Goal: Task Accomplishment & Management: Use online tool/utility

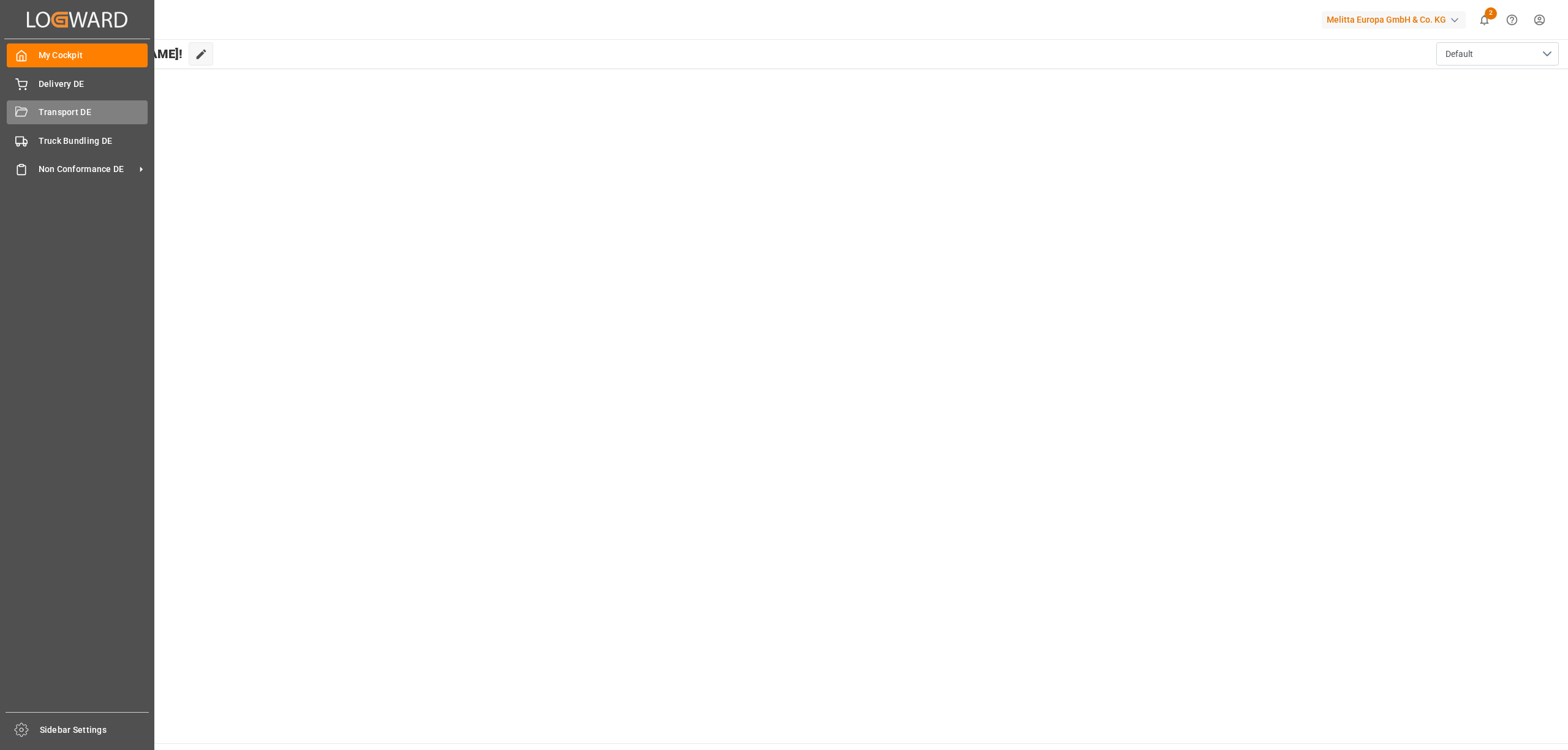
click at [82, 109] on span "Transport DE" at bounding box center [93, 112] width 109 height 13
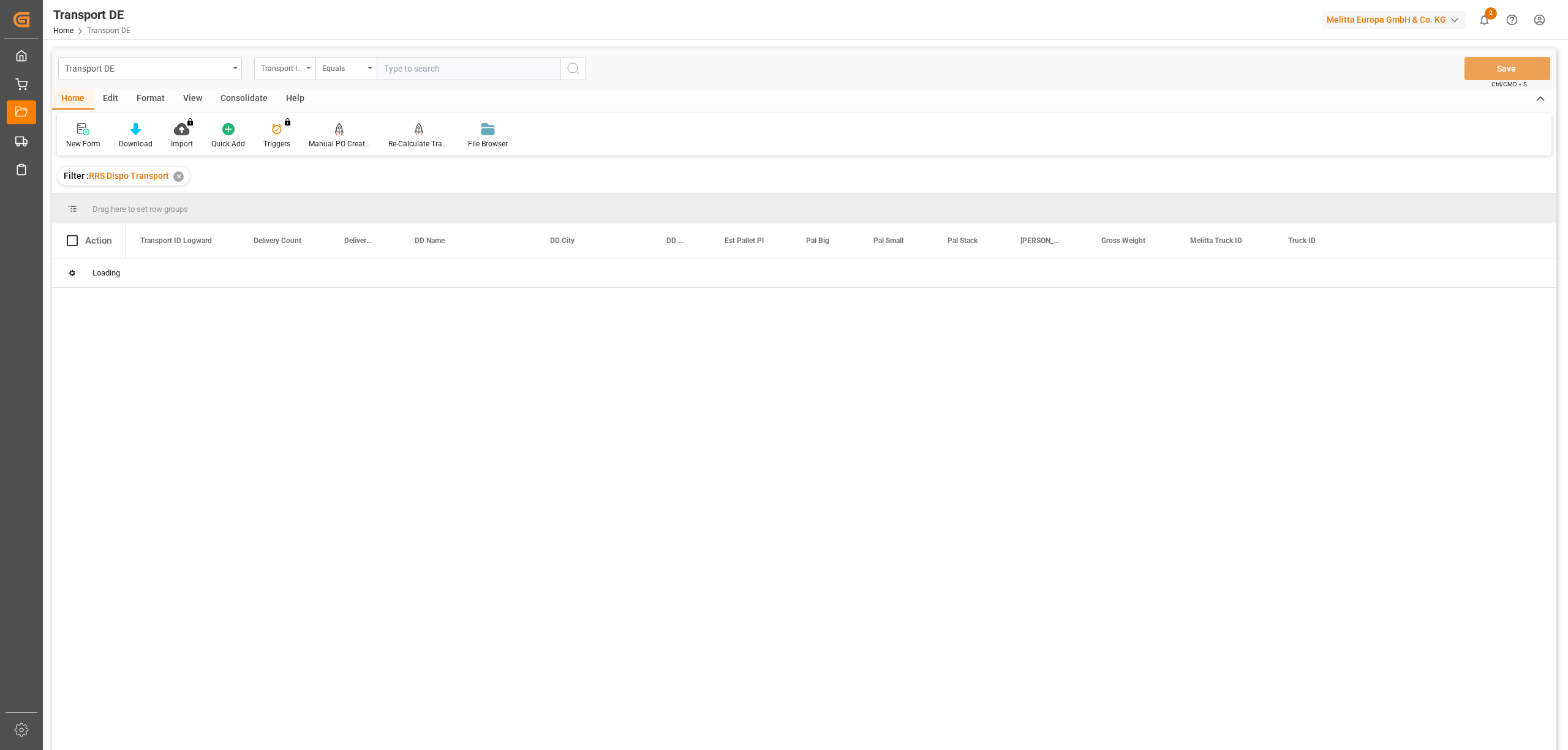
click at [270, 77] on div "Transport ID Logward" at bounding box center [285, 69] width 62 height 24
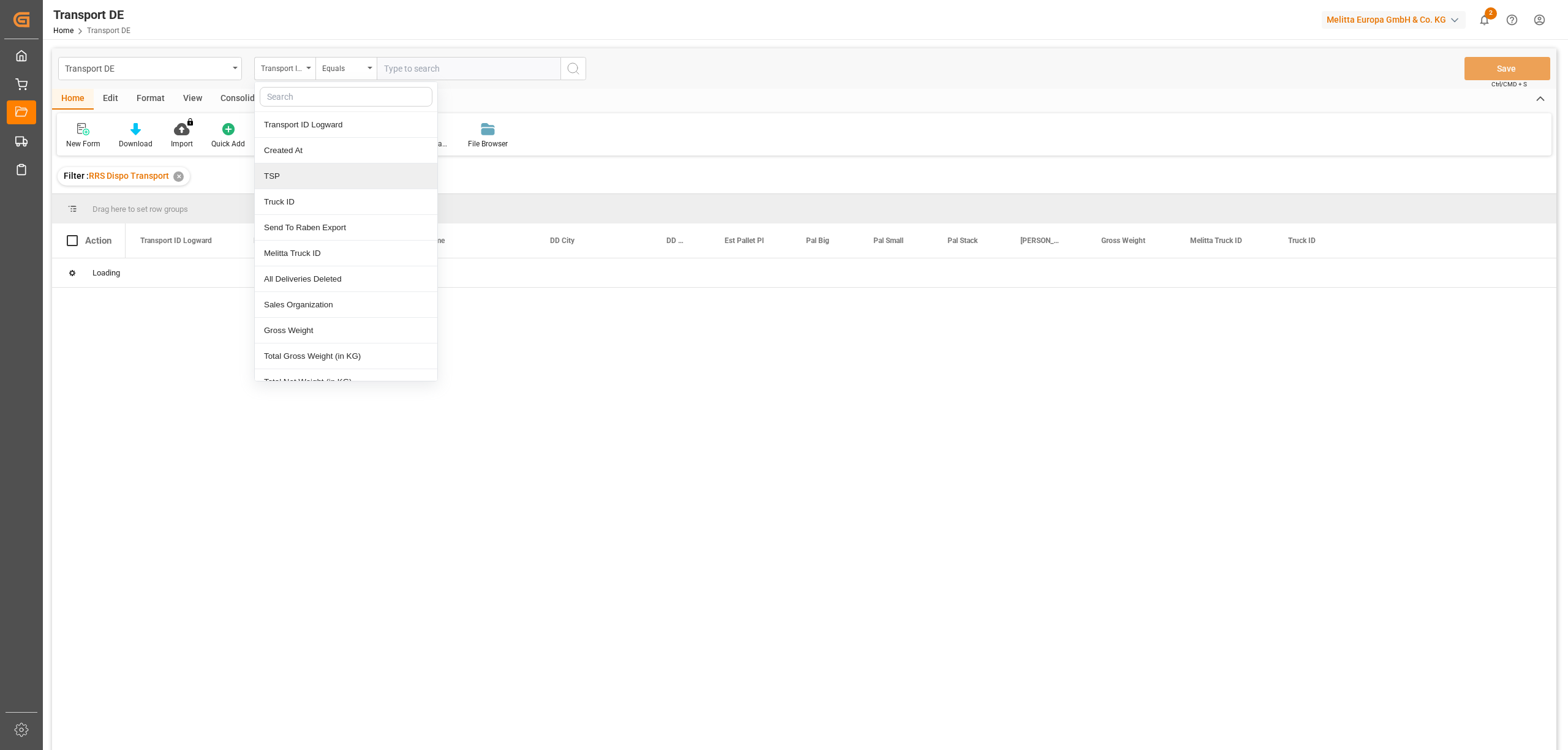
drag, startPoint x: 282, startPoint y: 177, endPoint x: 289, endPoint y: 162, distance: 16.6
click at [284, 175] on div "TSP" at bounding box center [346, 177] width 182 height 26
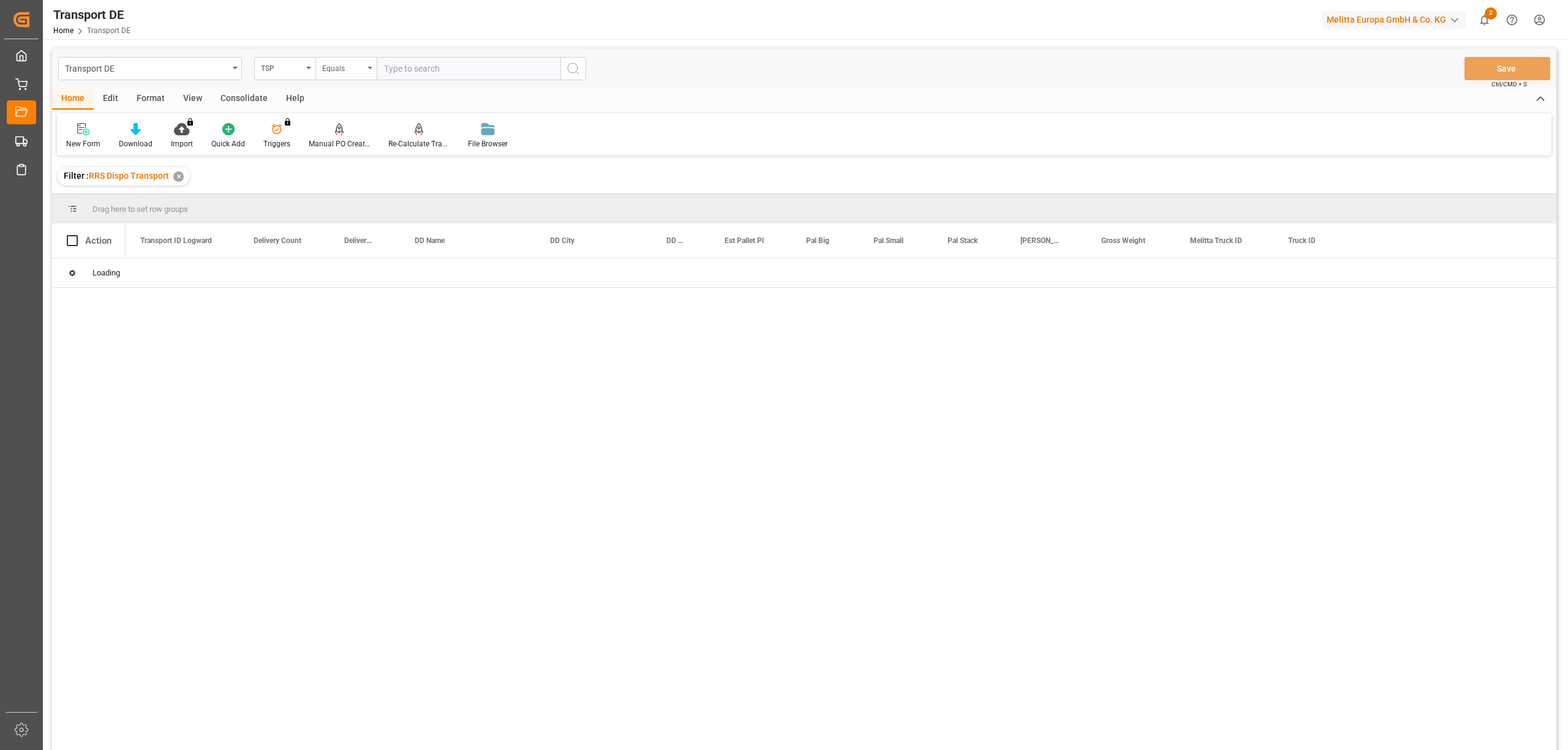
click at [335, 66] on div "Equals" at bounding box center [343, 67] width 41 height 14
click at [353, 202] on div "Starts with" at bounding box center [407, 202] width 182 height 26
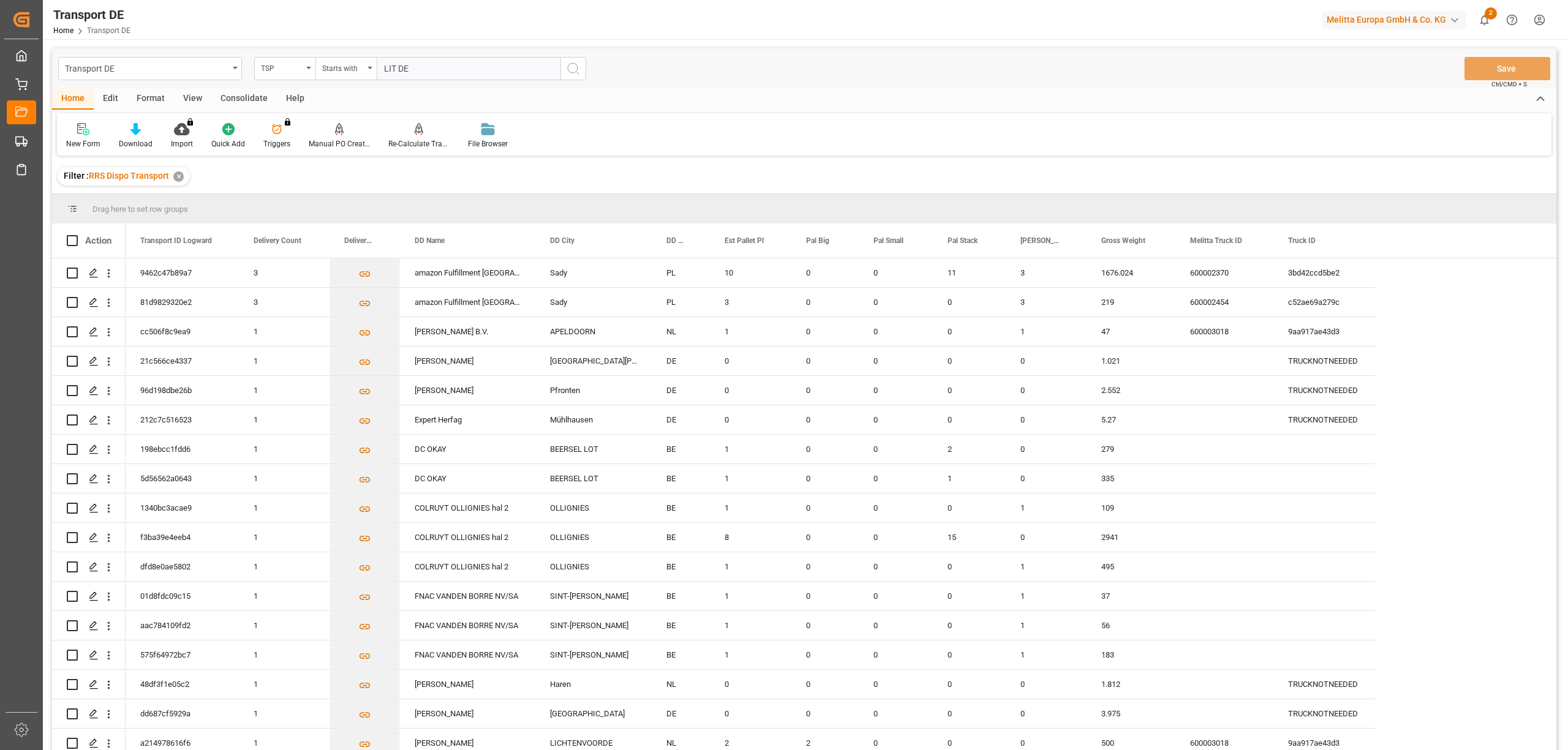
type input "LIT DE"
click at [574, 69] on icon "search button" at bounding box center [573, 69] width 15 height 15
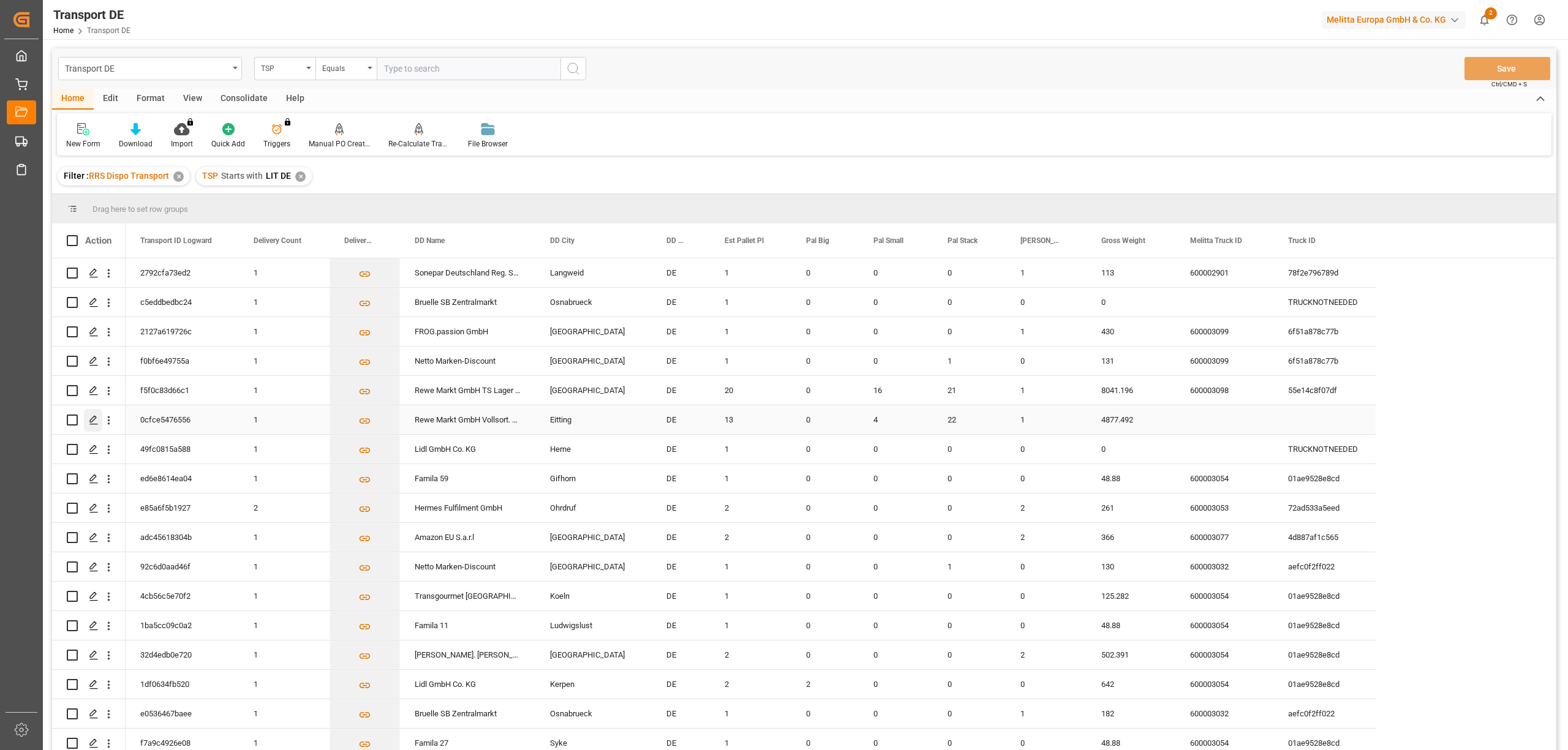
click at [91, 421] on polygon "Press SPACE to select this row." at bounding box center [93, 419] width 6 height 6
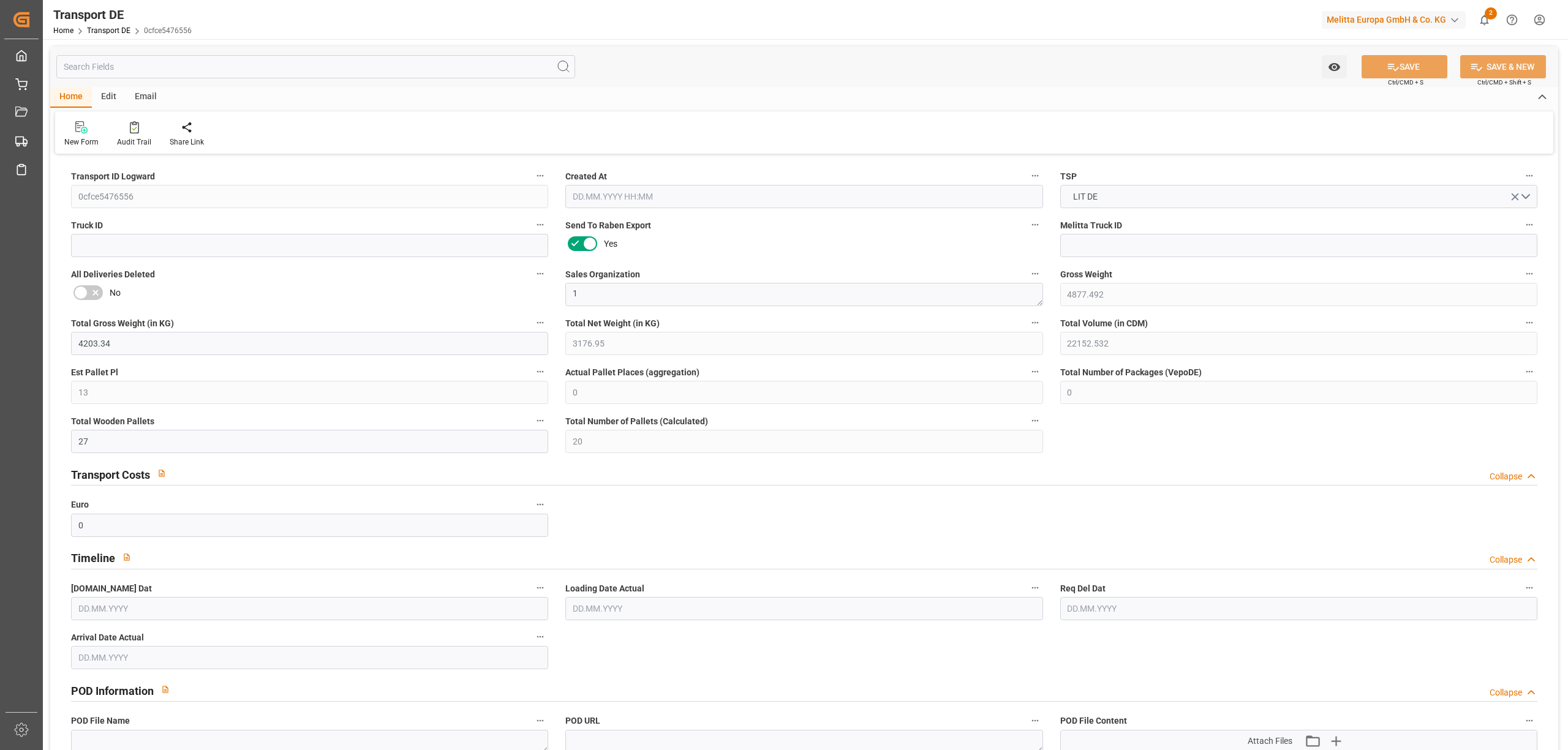
type input "4877.492"
type input "4203.34"
type input "3176.95"
type input "22152.532"
type input "13"
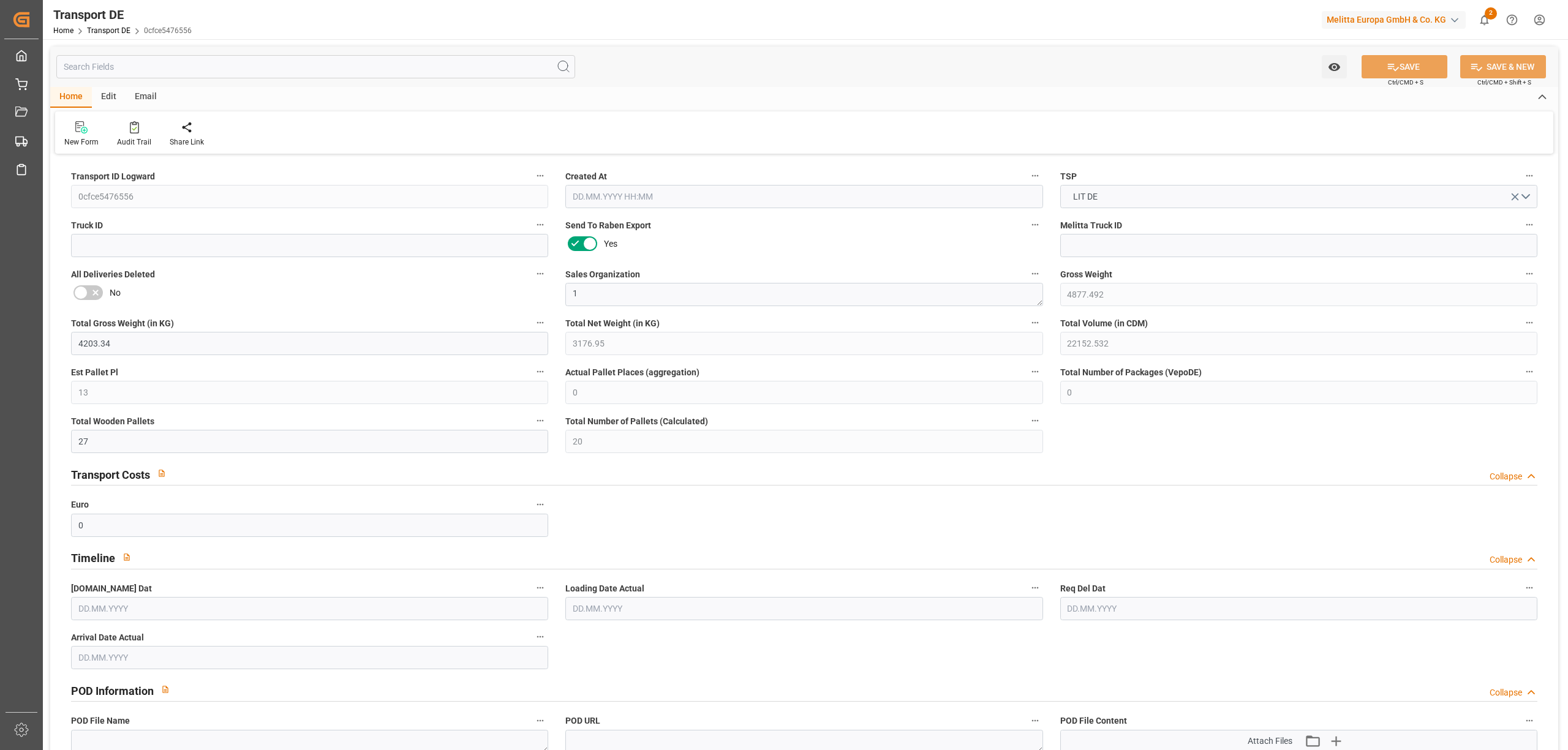
type input "0"
type input "27"
type input "20"
type input "0"
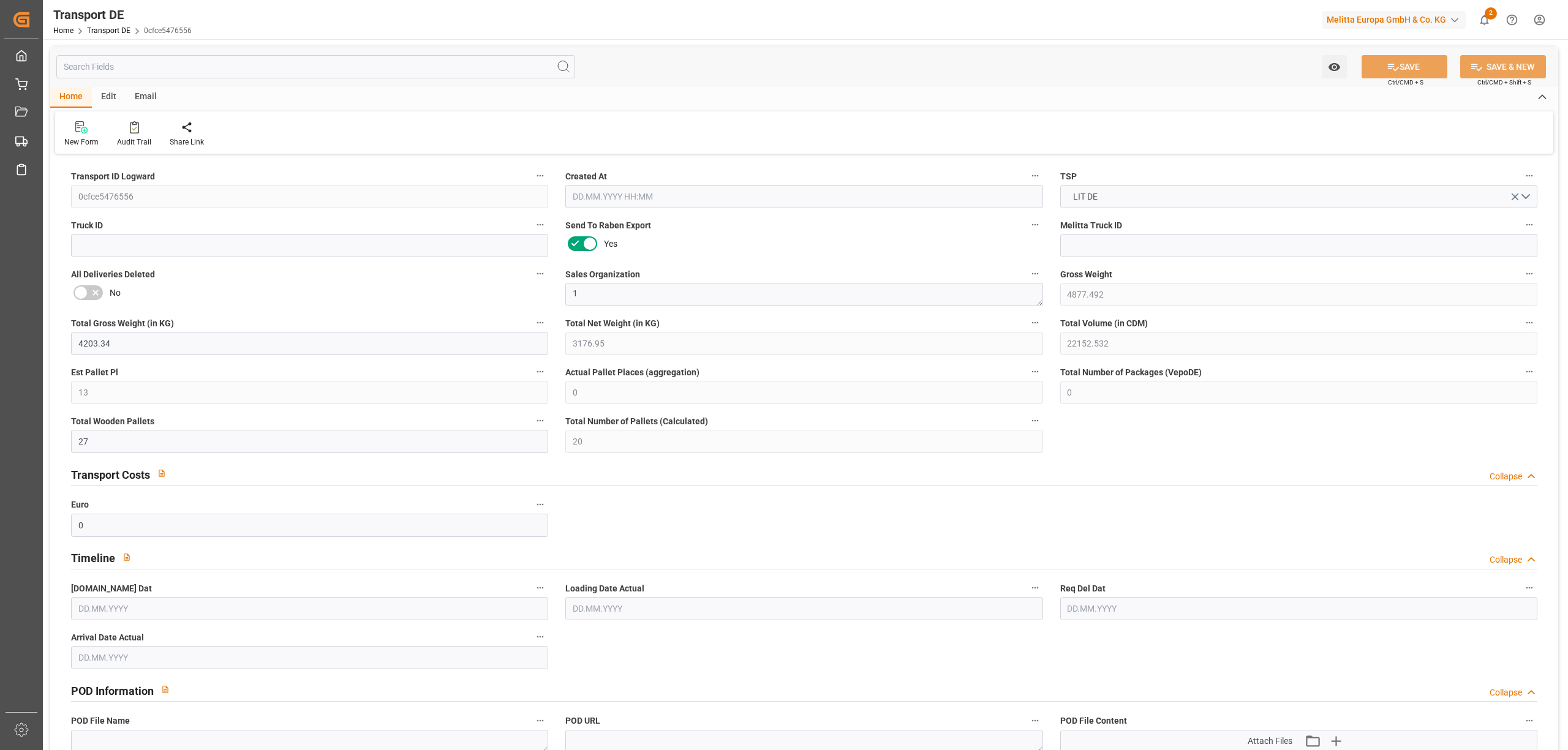
type input "85"
type input "0"
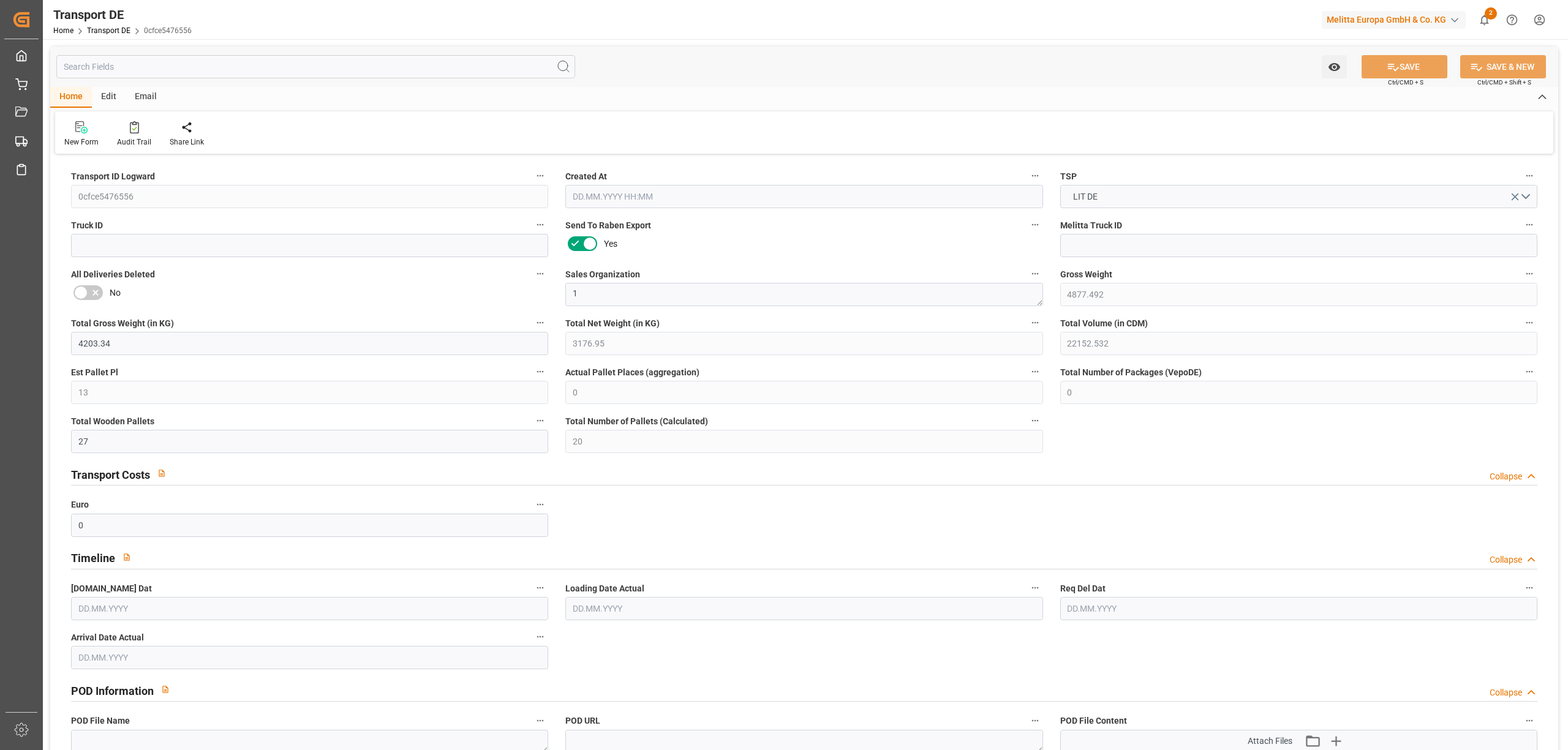
type input "0"
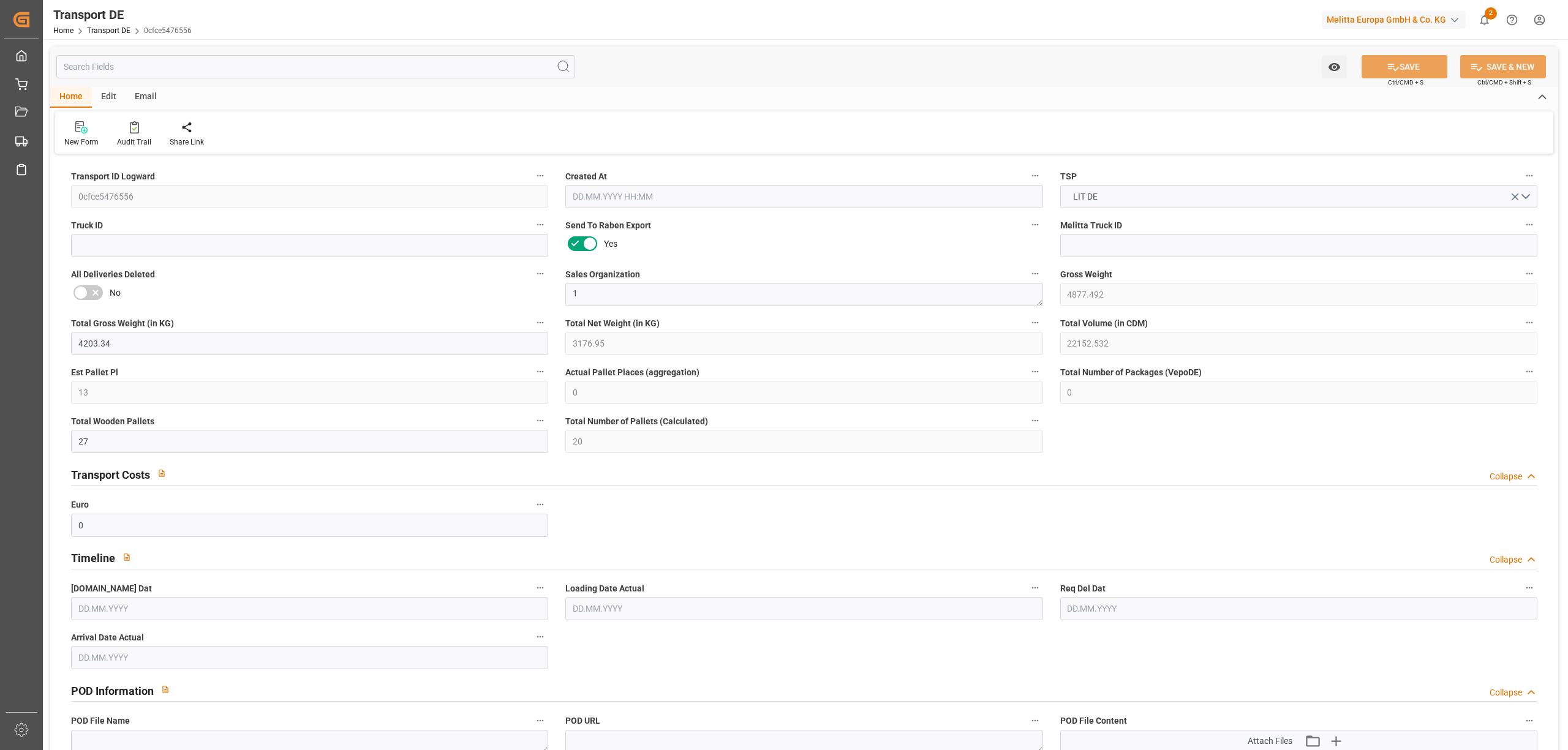
type input "0"
type input "4"
type input "22"
type input "0"
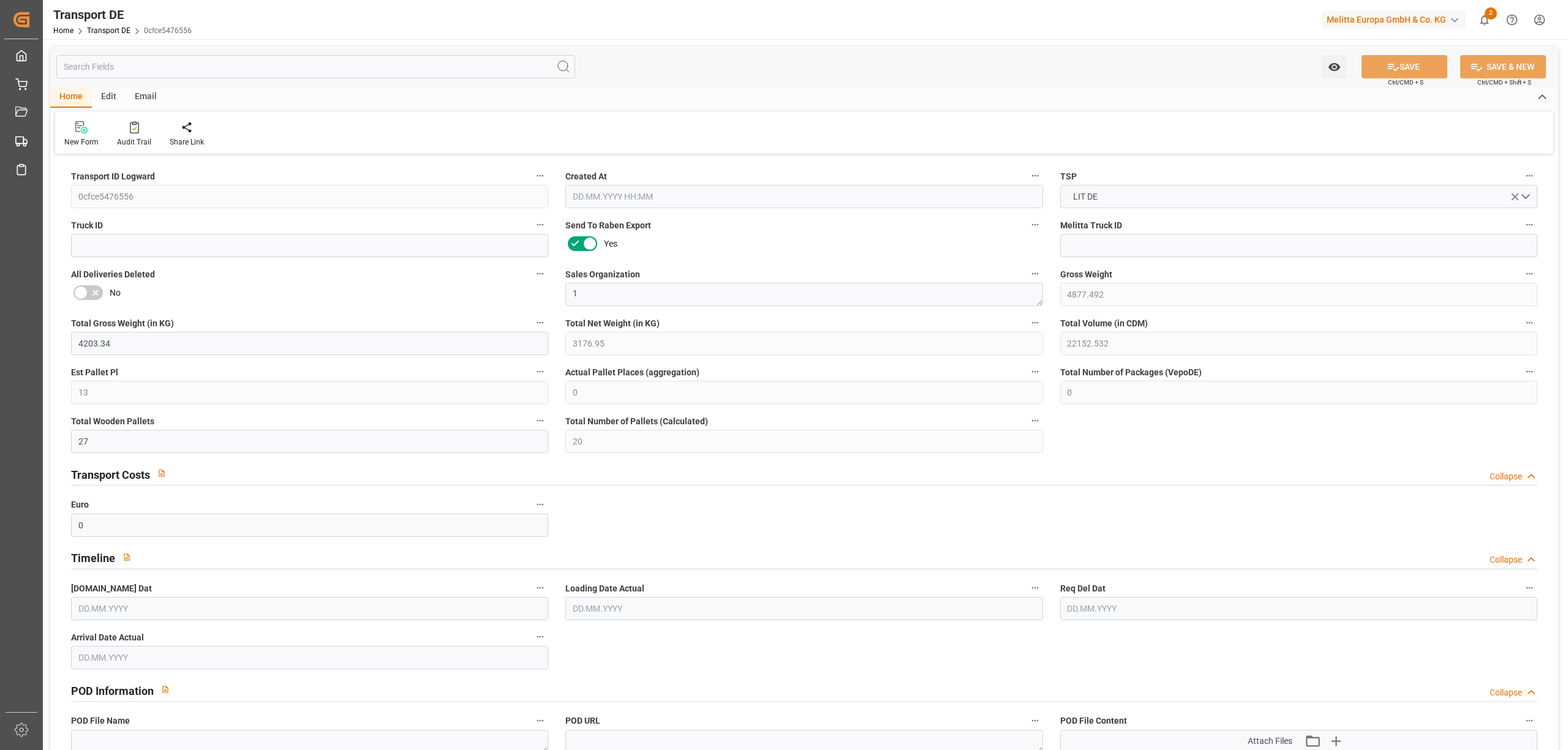
type input "0"
type input "1"
type input "0"
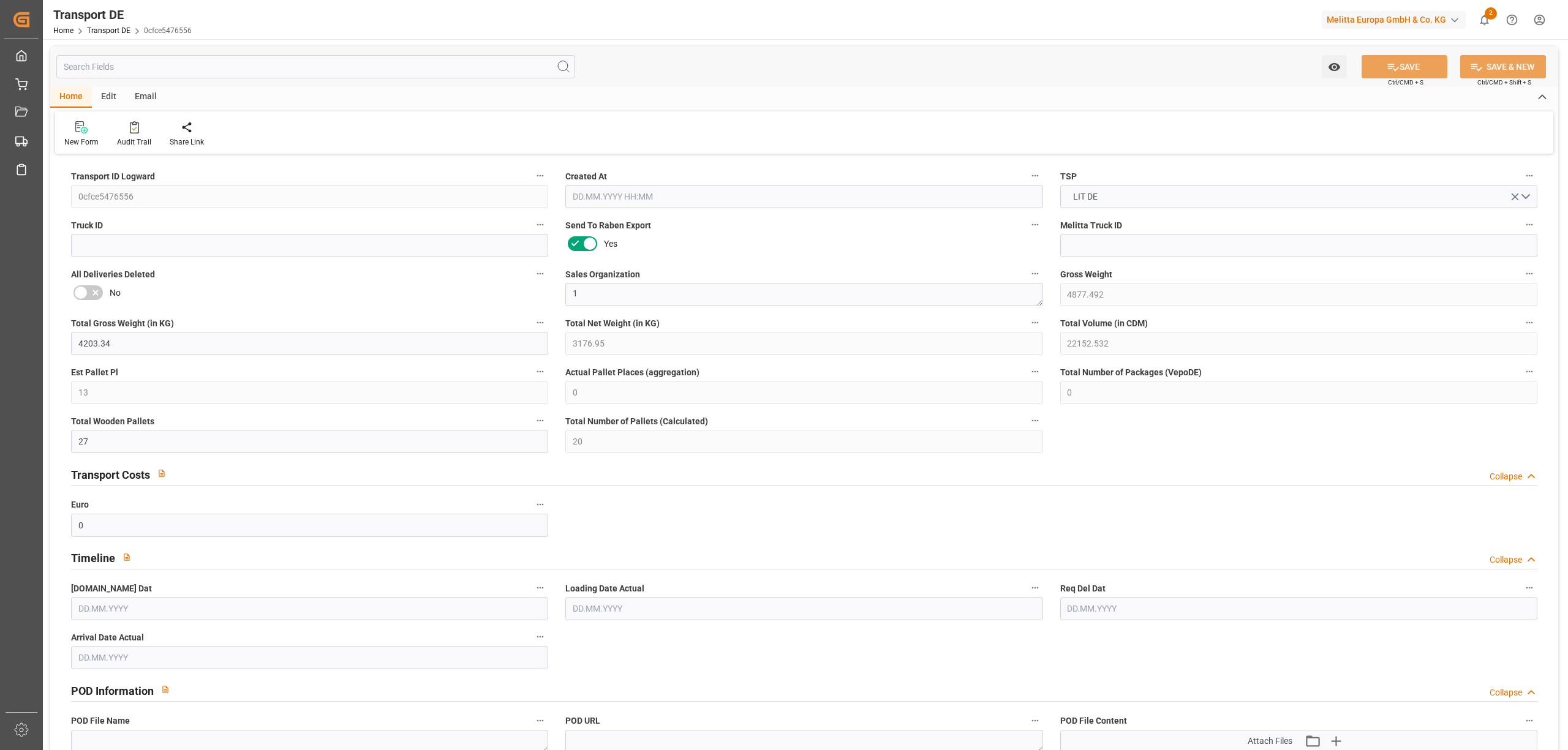
type input "1745"
type input "583.6168"
type input "547.8018"
type input "[DATE] 23:01"
type input "[DATE]"
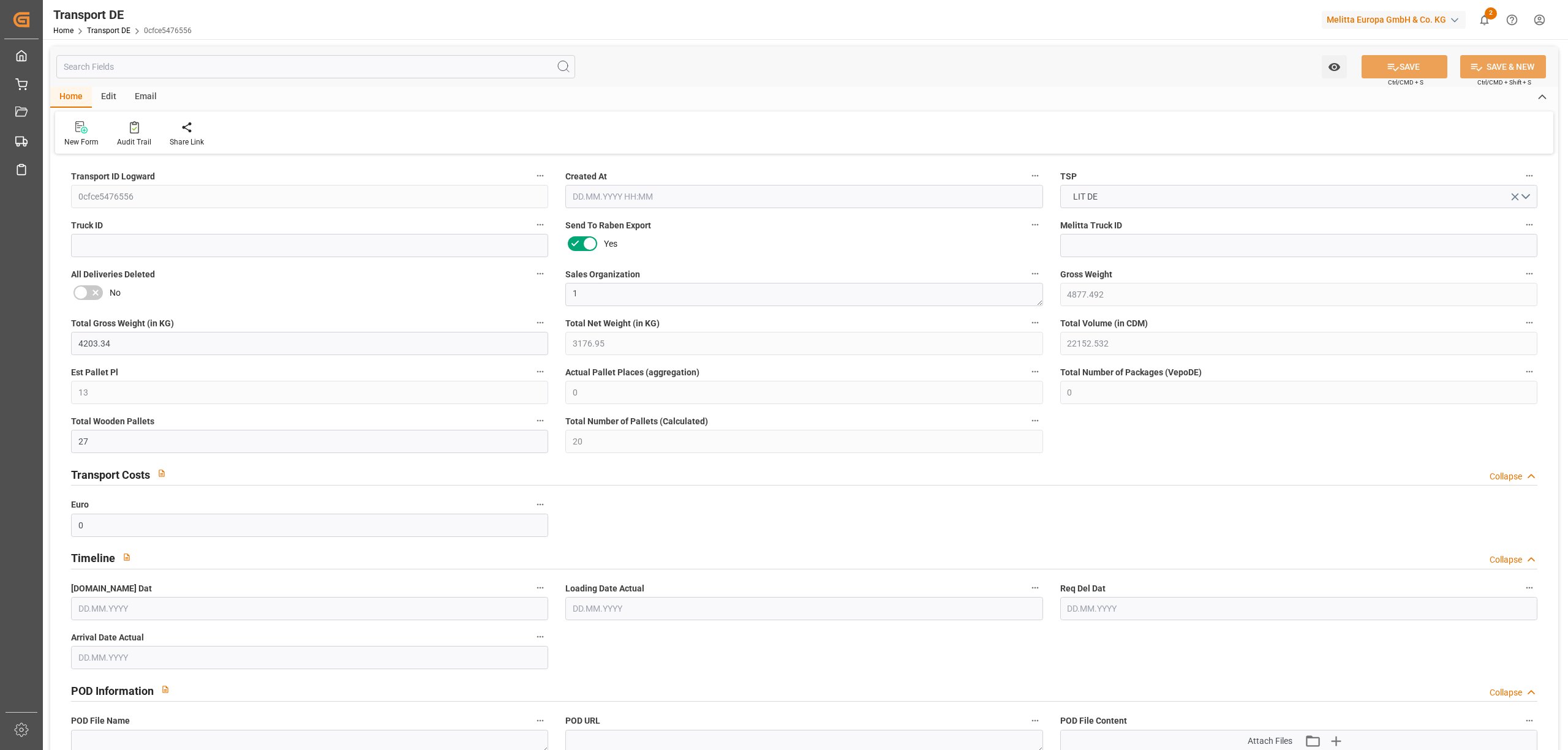
type input "[DATE]"
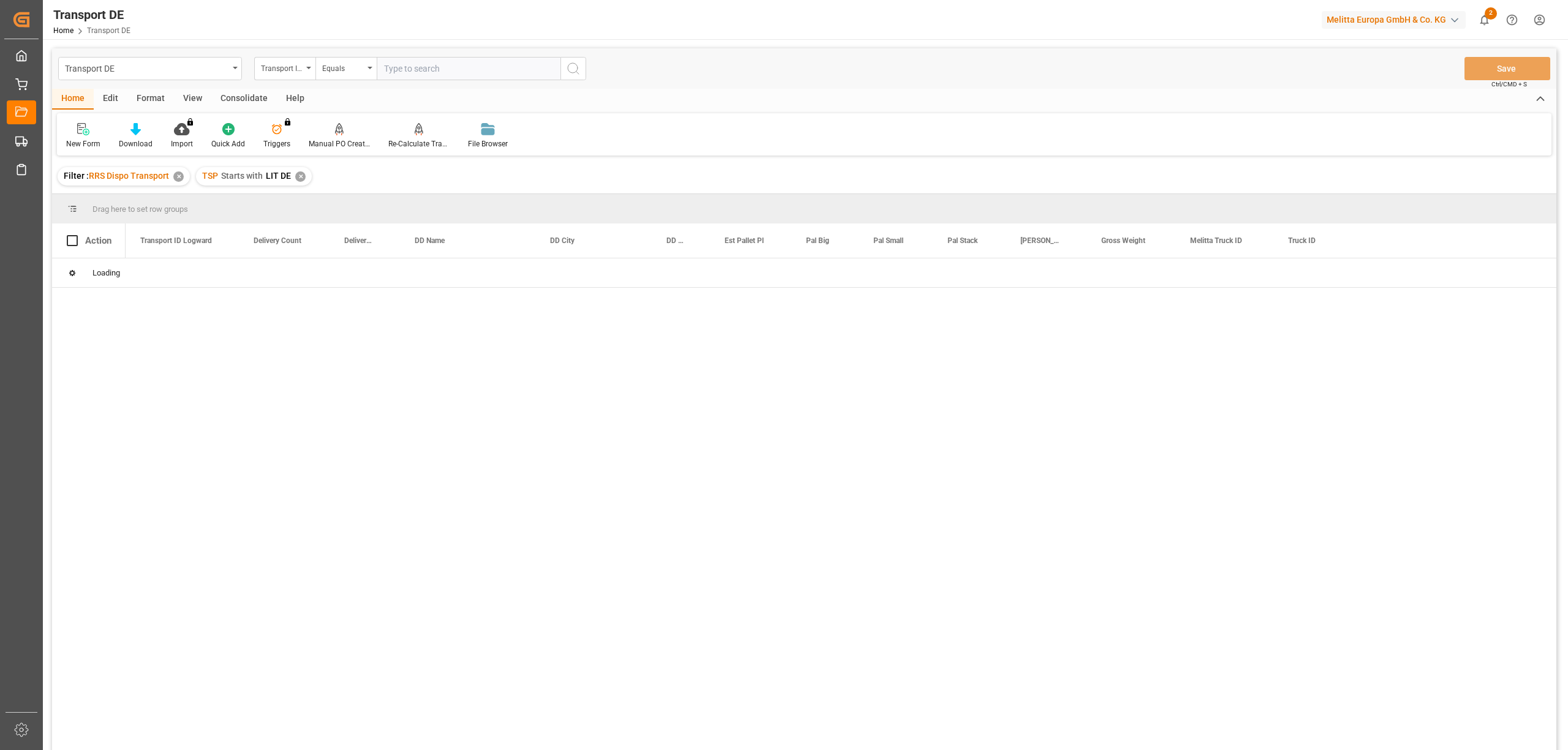
click at [248, 102] on div "Consolidate" at bounding box center [244, 99] width 66 height 21
click at [109, 143] on div "Consolidation List" at bounding box center [96, 143] width 60 height 11
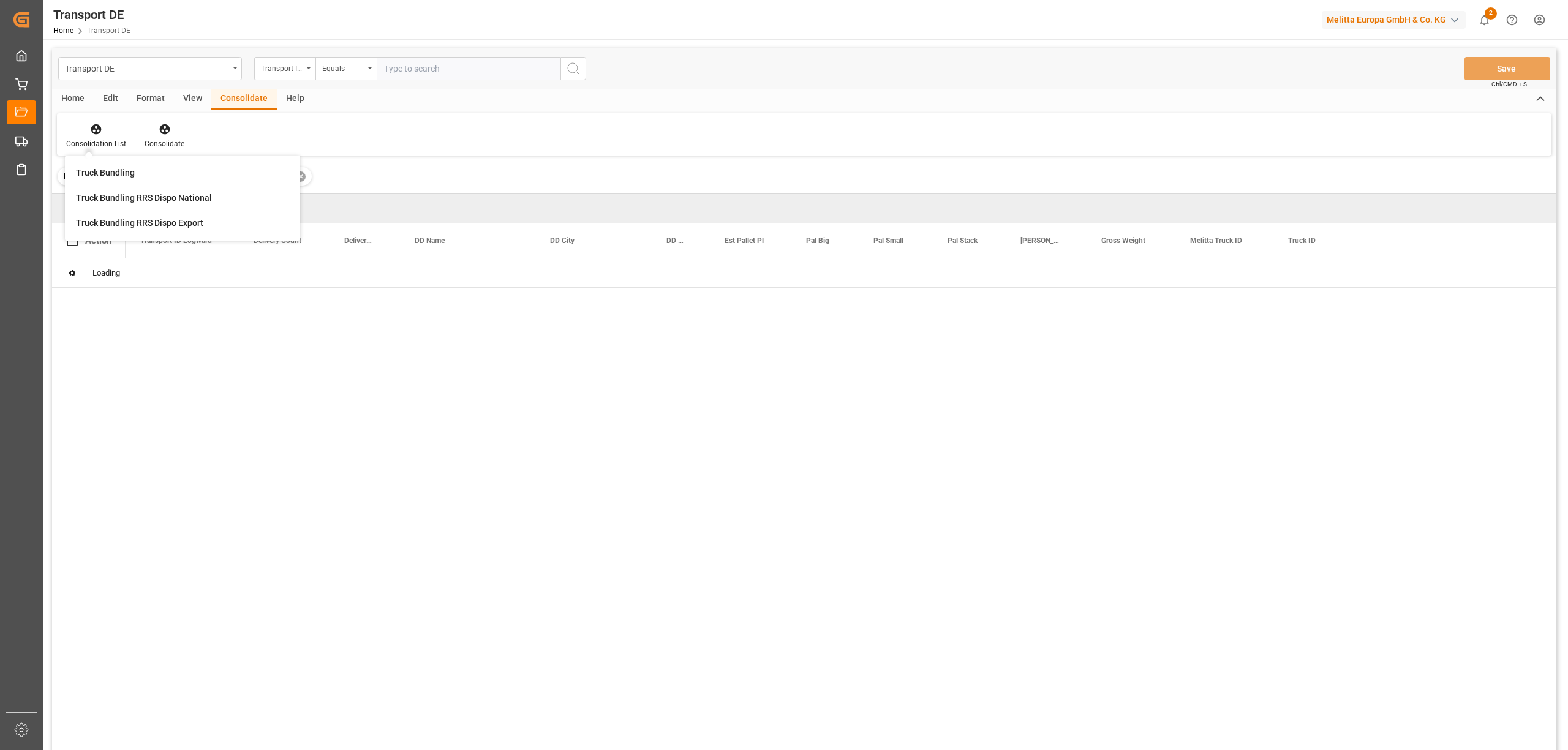
click at [131, 202] on div "Truck Bundling RRS Dispo National" at bounding box center [144, 198] width 136 height 13
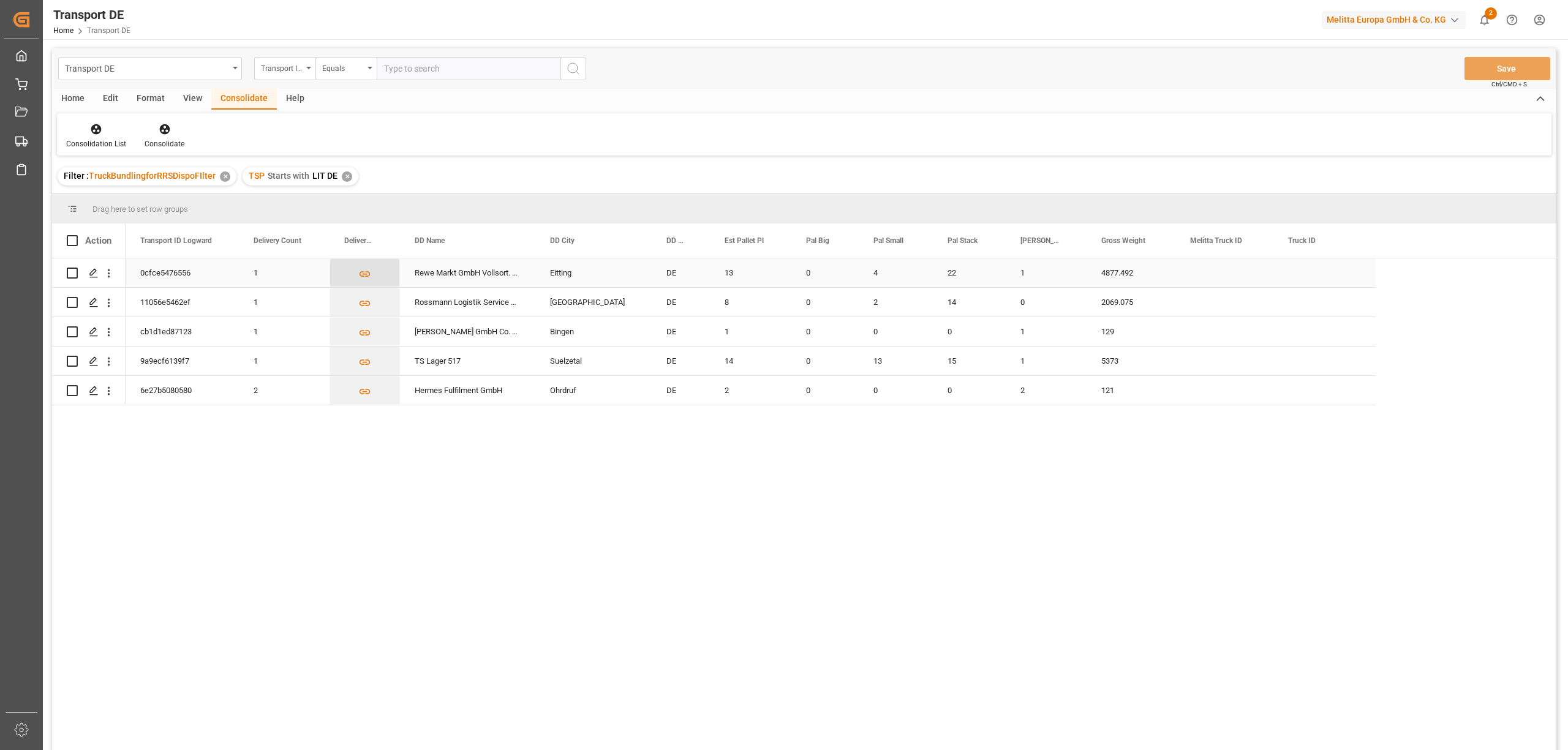
click at [364, 272] on icon "Press SPACE to select this row." at bounding box center [365, 274] width 13 height 13
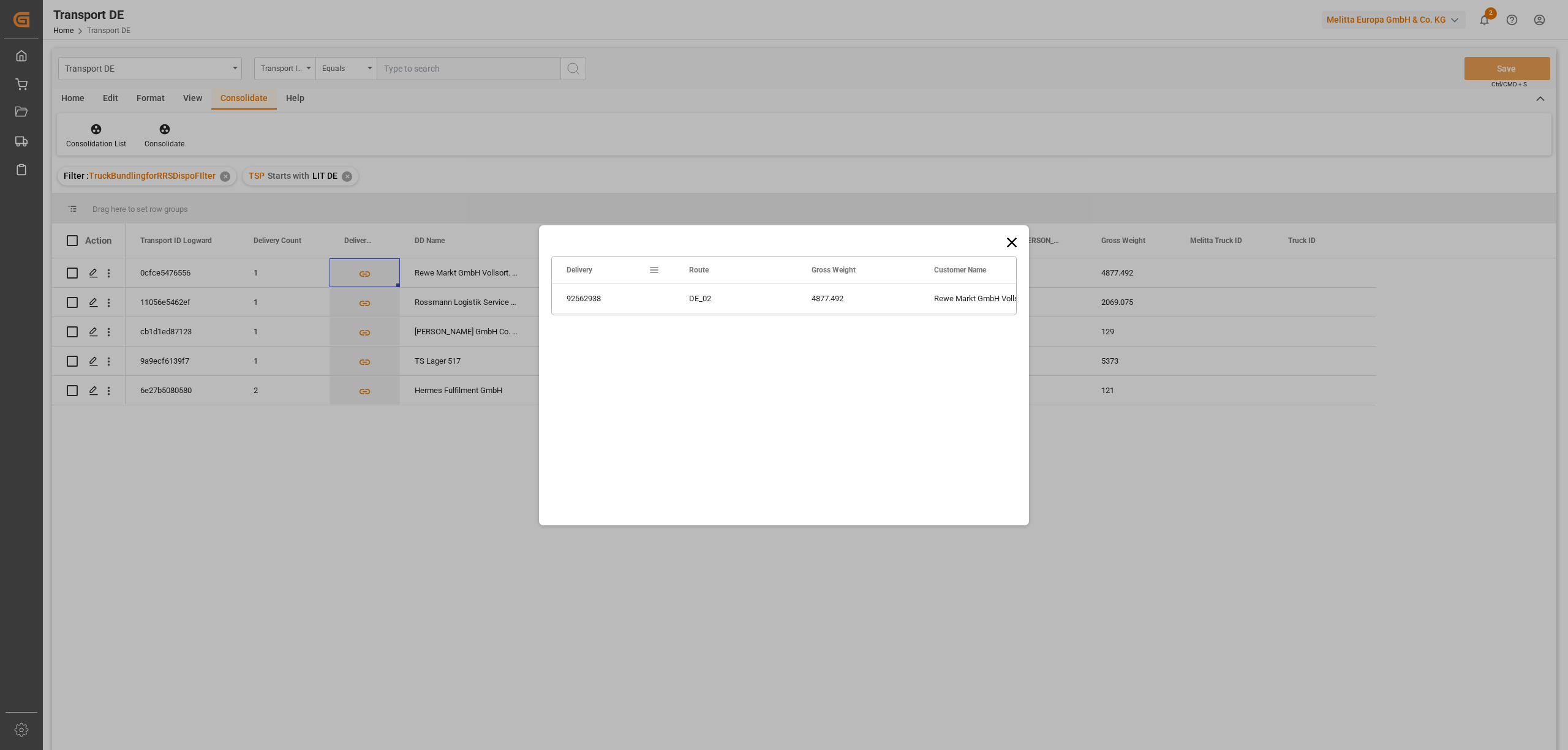
click at [1008, 242] on icon at bounding box center [1011, 242] width 17 height 17
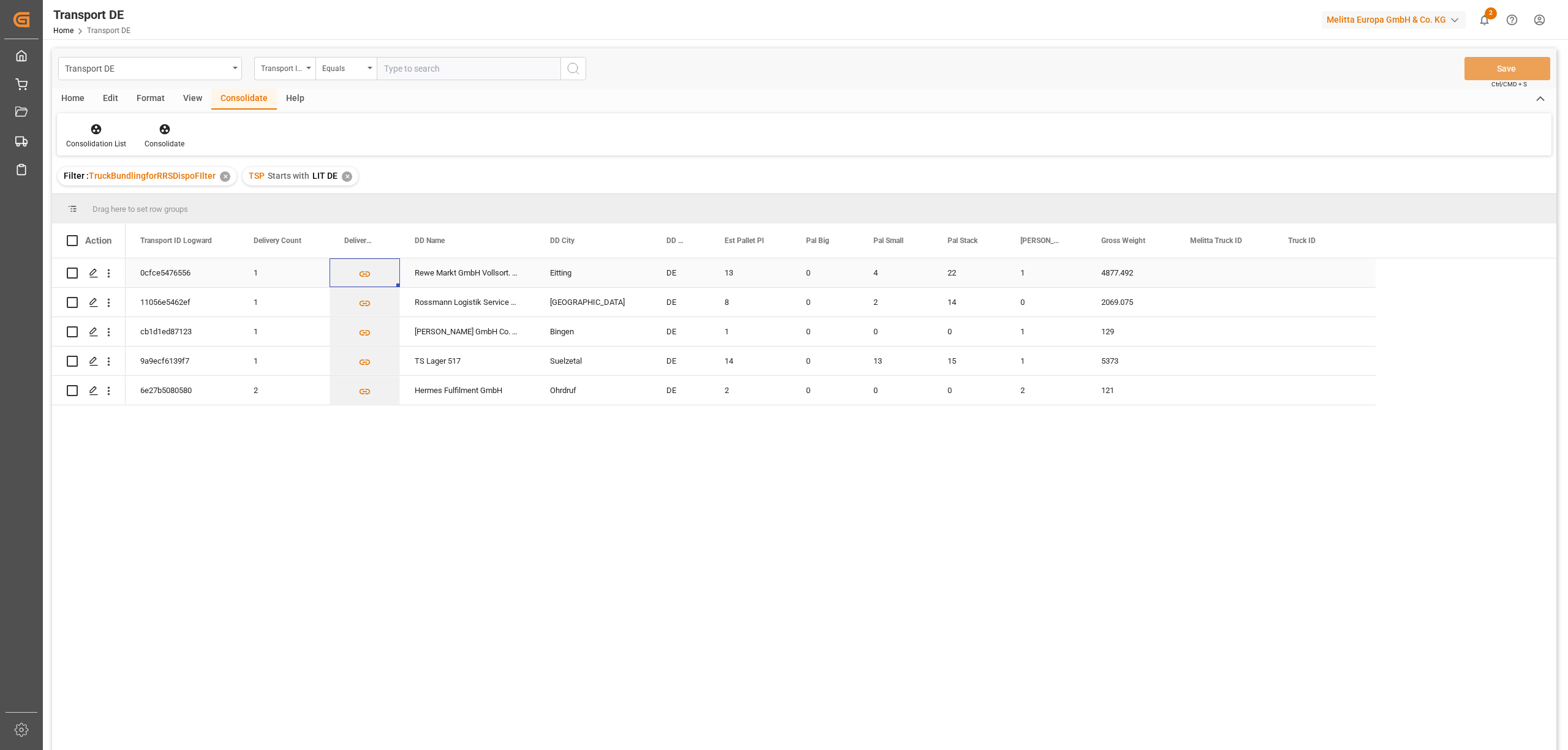
click at [74, 272] on input "Press Space to toggle row selection (unchecked)" at bounding box center [72, 272] width 11 height 11
checkbox input "true"
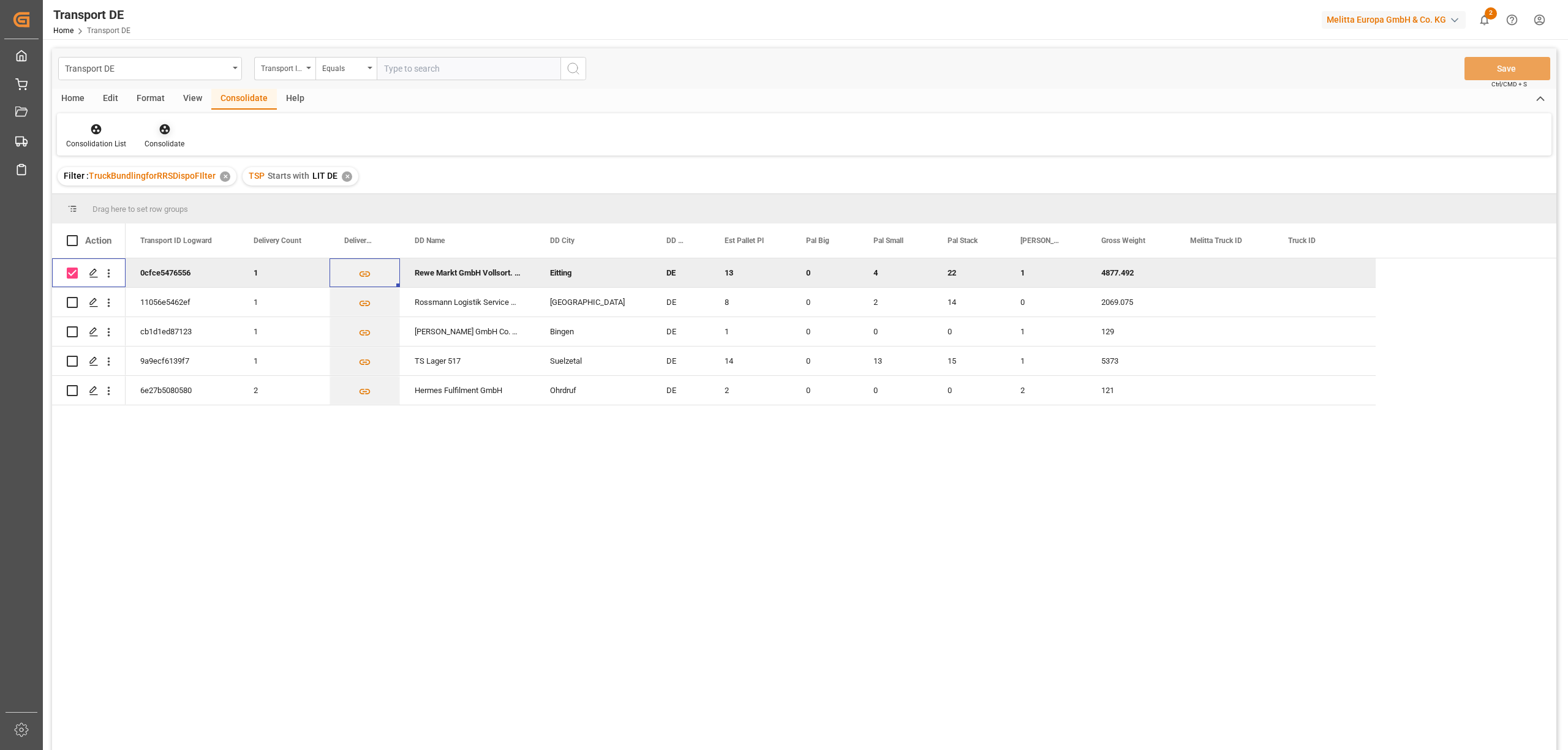
click at [165, 128] on icon at bounding box center [165, 129] width 11 height 11
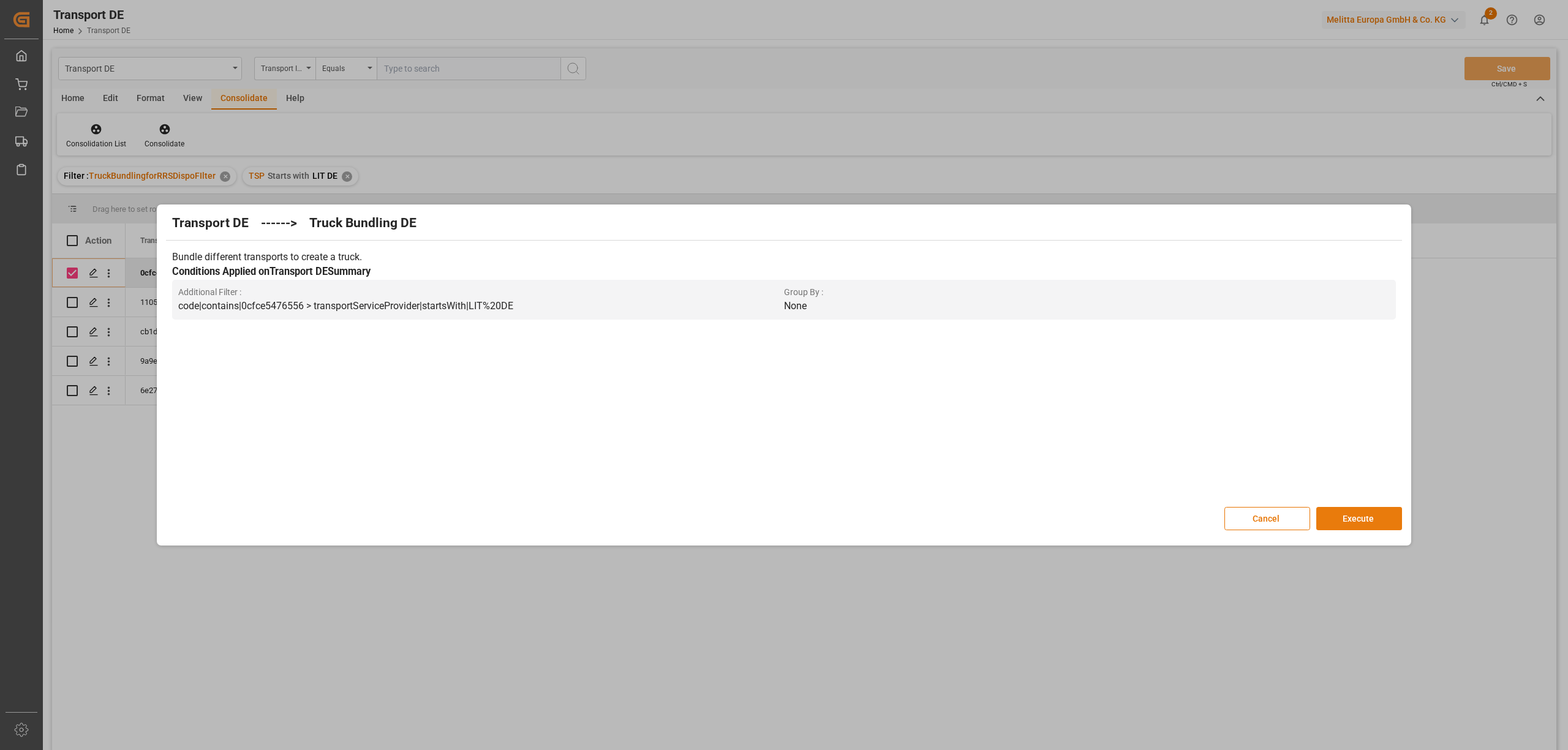
click at [1364, 515] on button "Execute" at bounding box center [1359, 518] width 86 height 24
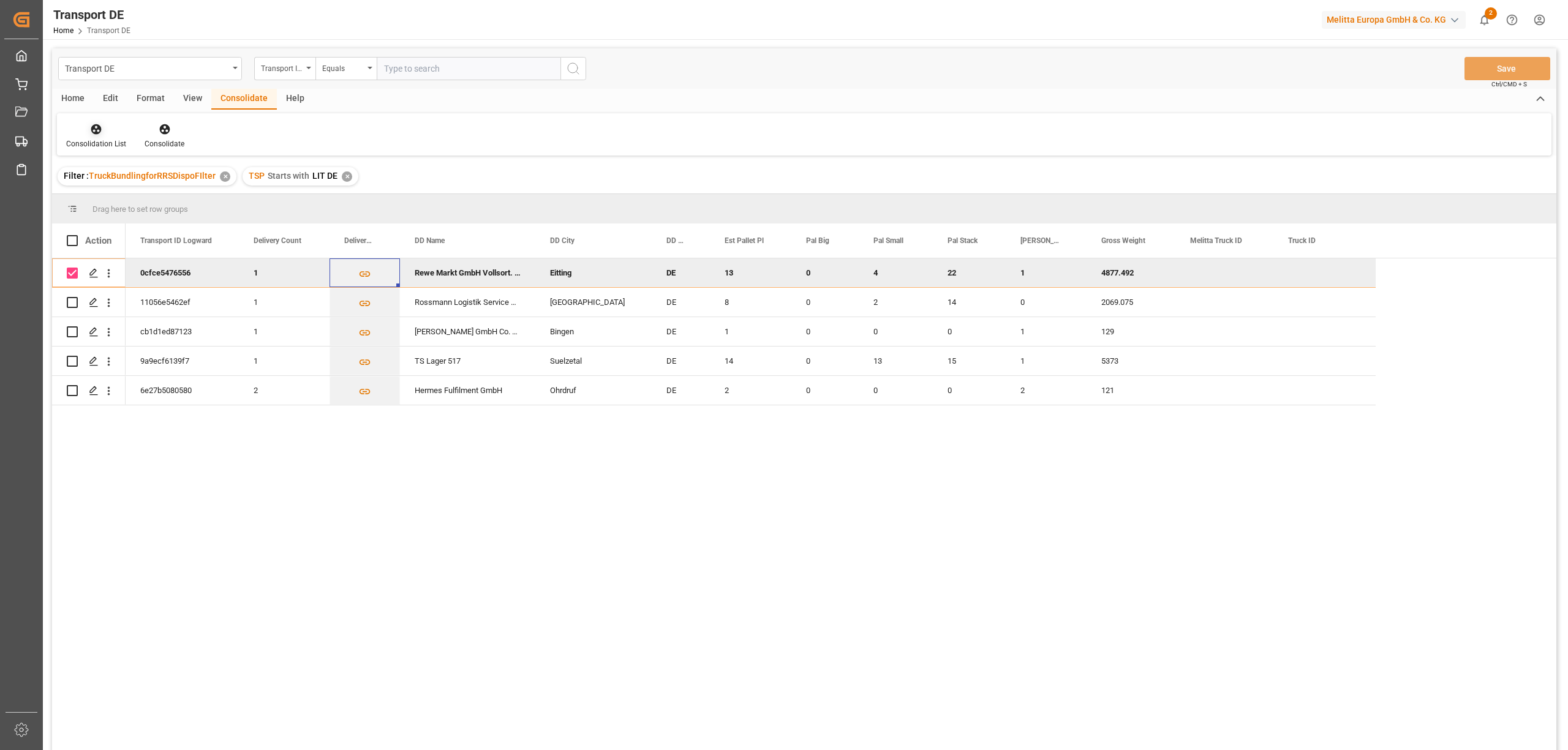
click at [105, 136] on div "Consolidation List" at bounding box center [97, 136] width 79 height 27
click at [119, 199] on div "Transport DE Transport ID Logward Equals Save Ctrl/CMD + S Home Edit Format Vie…" at bounding box center [804, 415] width 1504 height 734
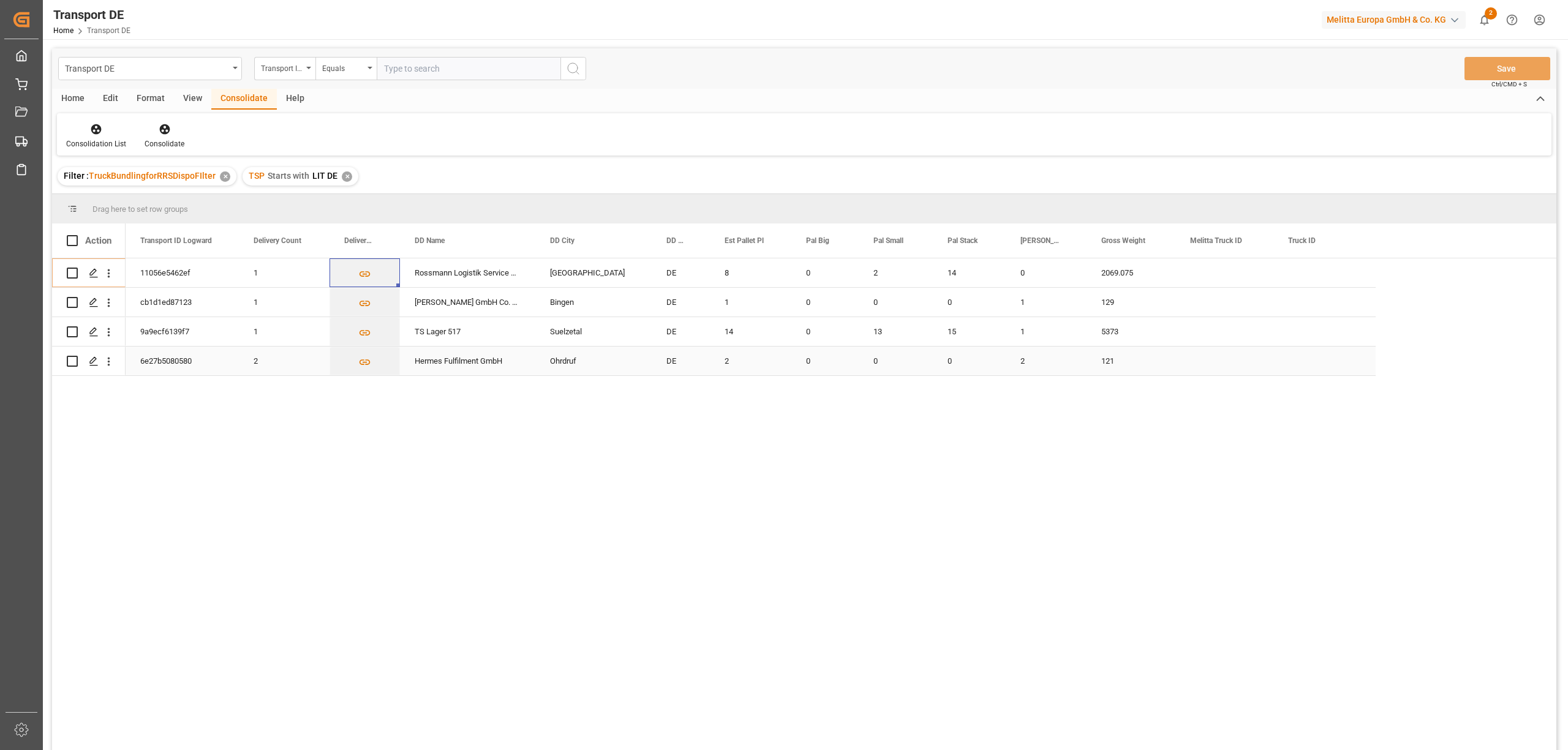
click at [71, 361] on input "Press Space to toggle row selection (unchecked)" at bounding box center [72, 360] width 11 height 11
checkbox input "true"
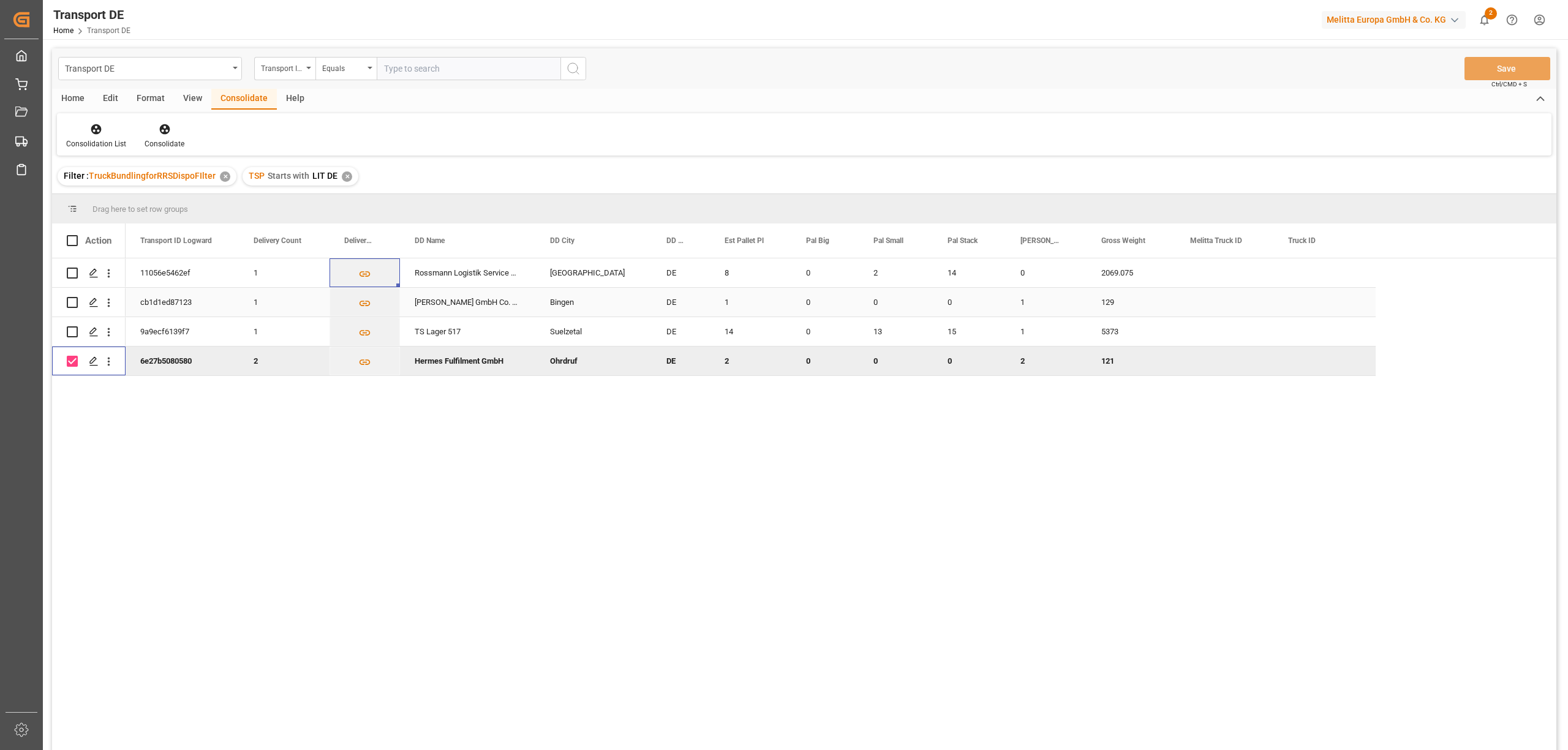
click at [74, 301] on input "Press Space to toggle row selection (unchecked)" at bounding box center [72, 302] width 11 height 11
checkbox input "true"
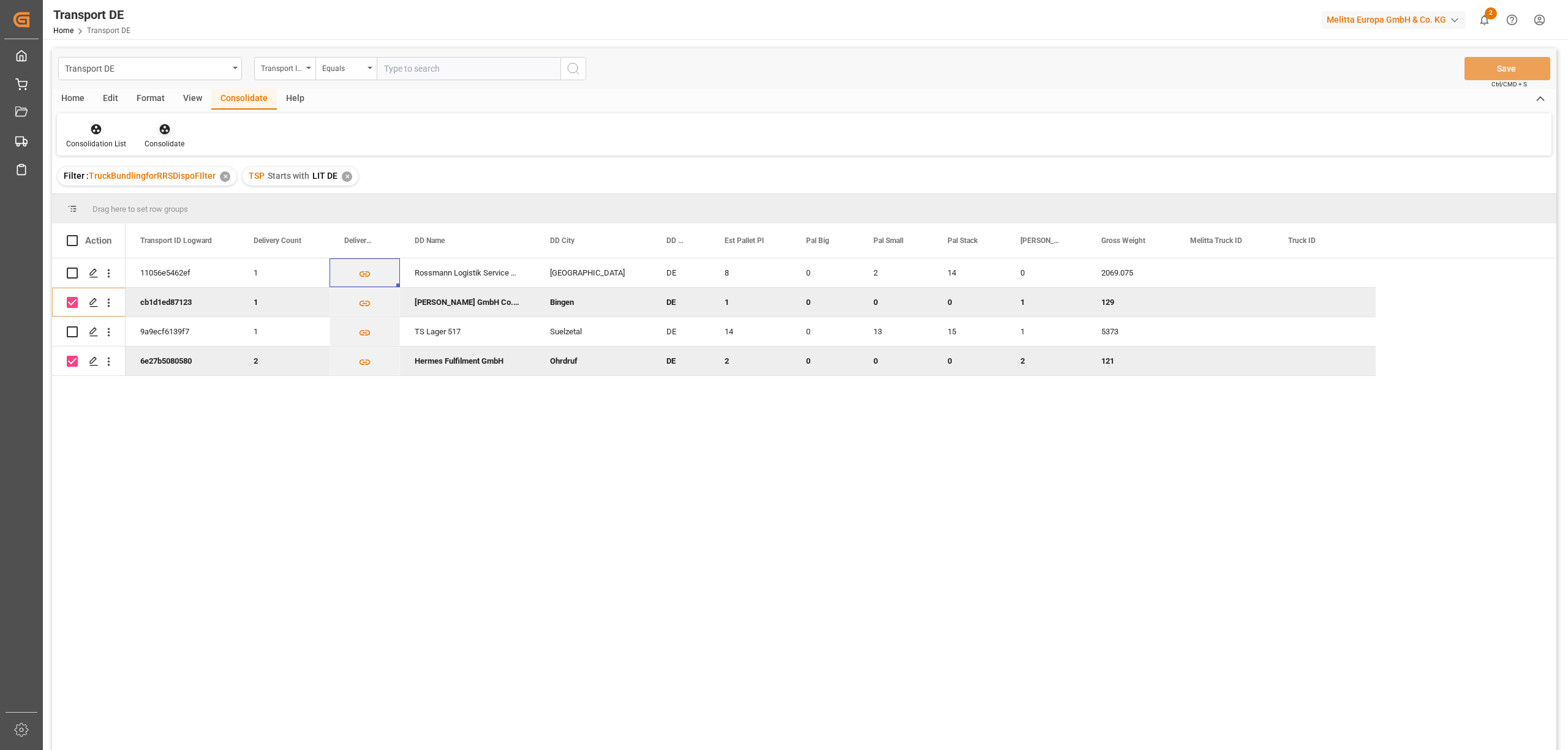
click at [162, 132] on icon at bounding box center [165, 129] width 11 height 11
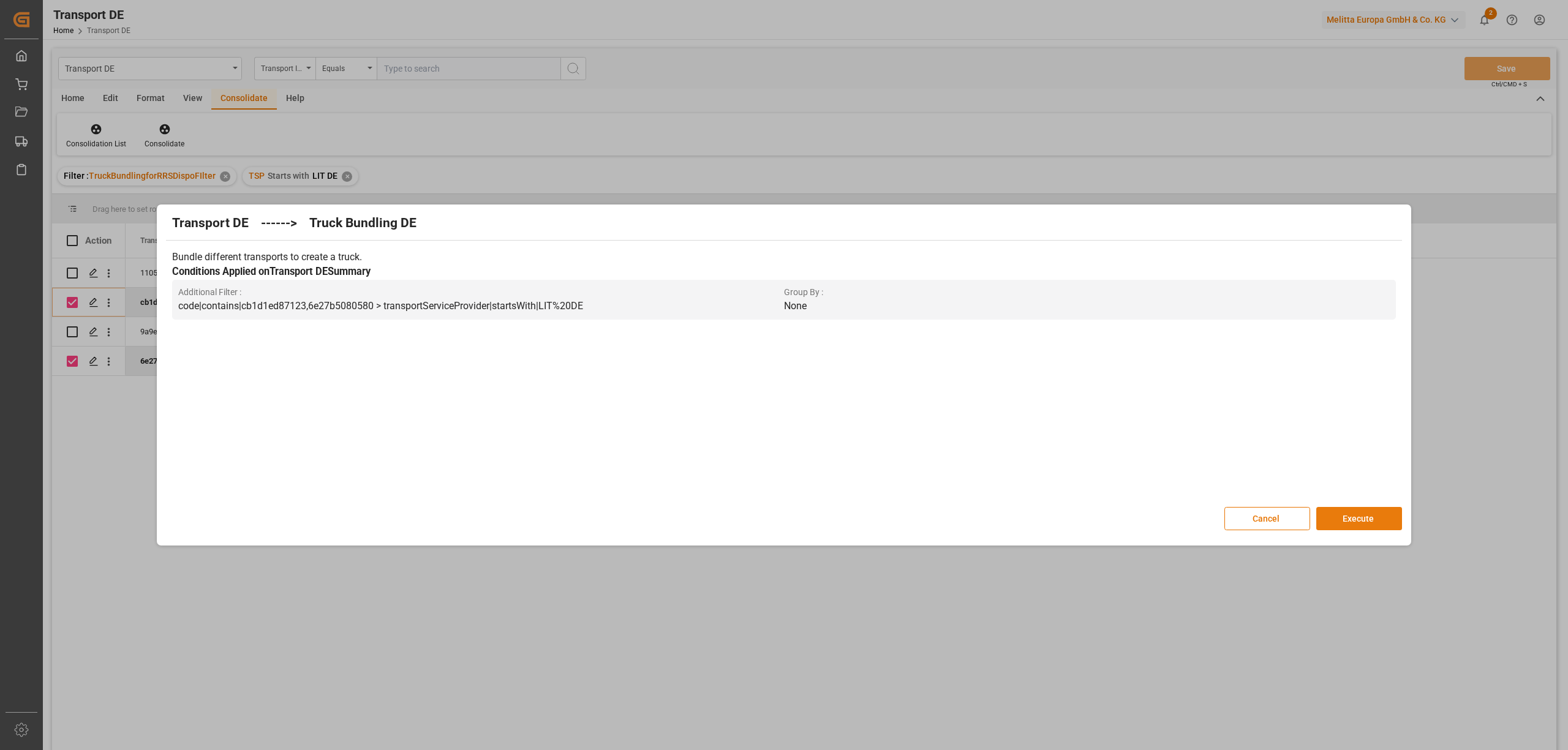
click at [1365, 520] on button "Execute" at bounding box center [1359, 518] width 86 height 24
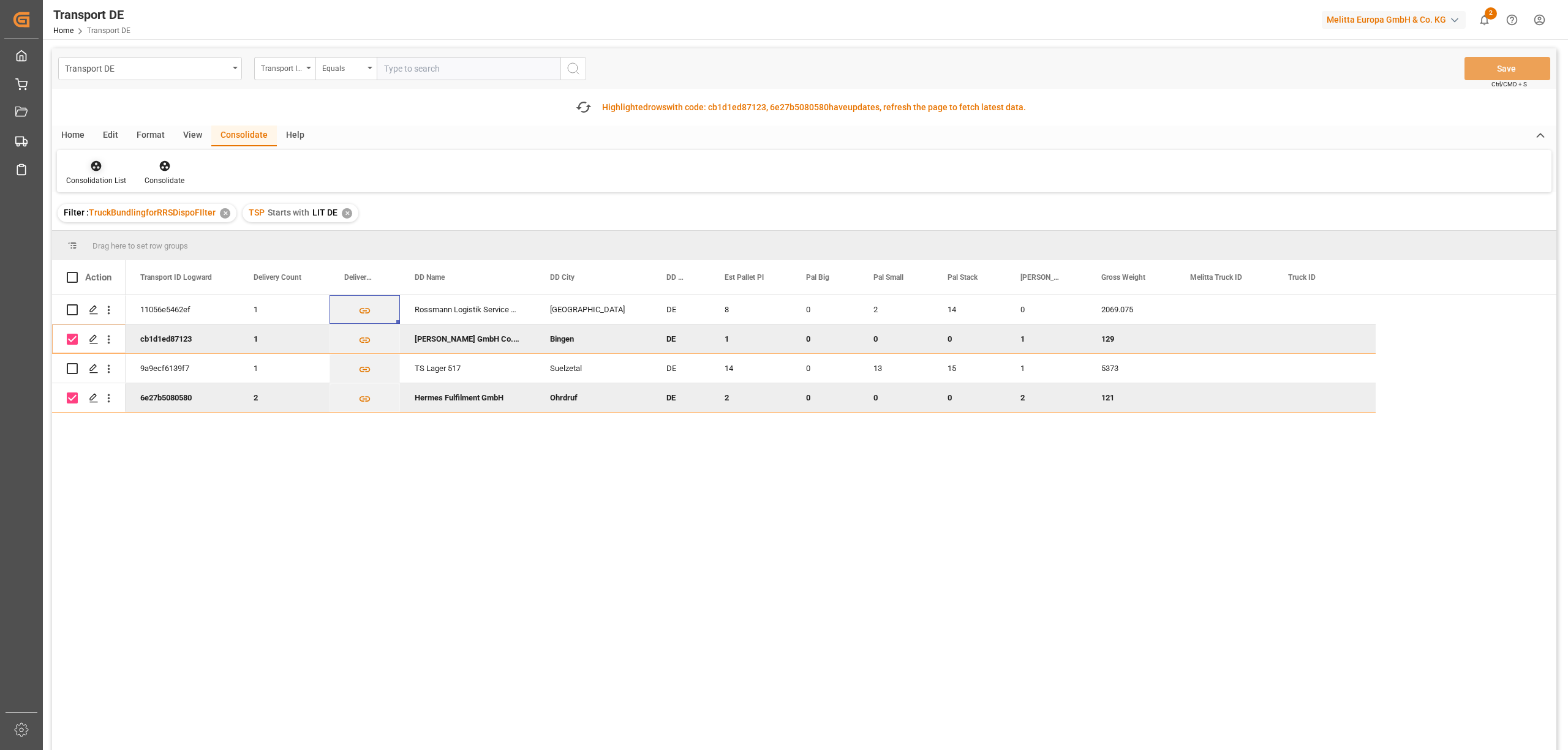
click at [90, 164] on icon at bounding box center [96, 165] width 12 height 12
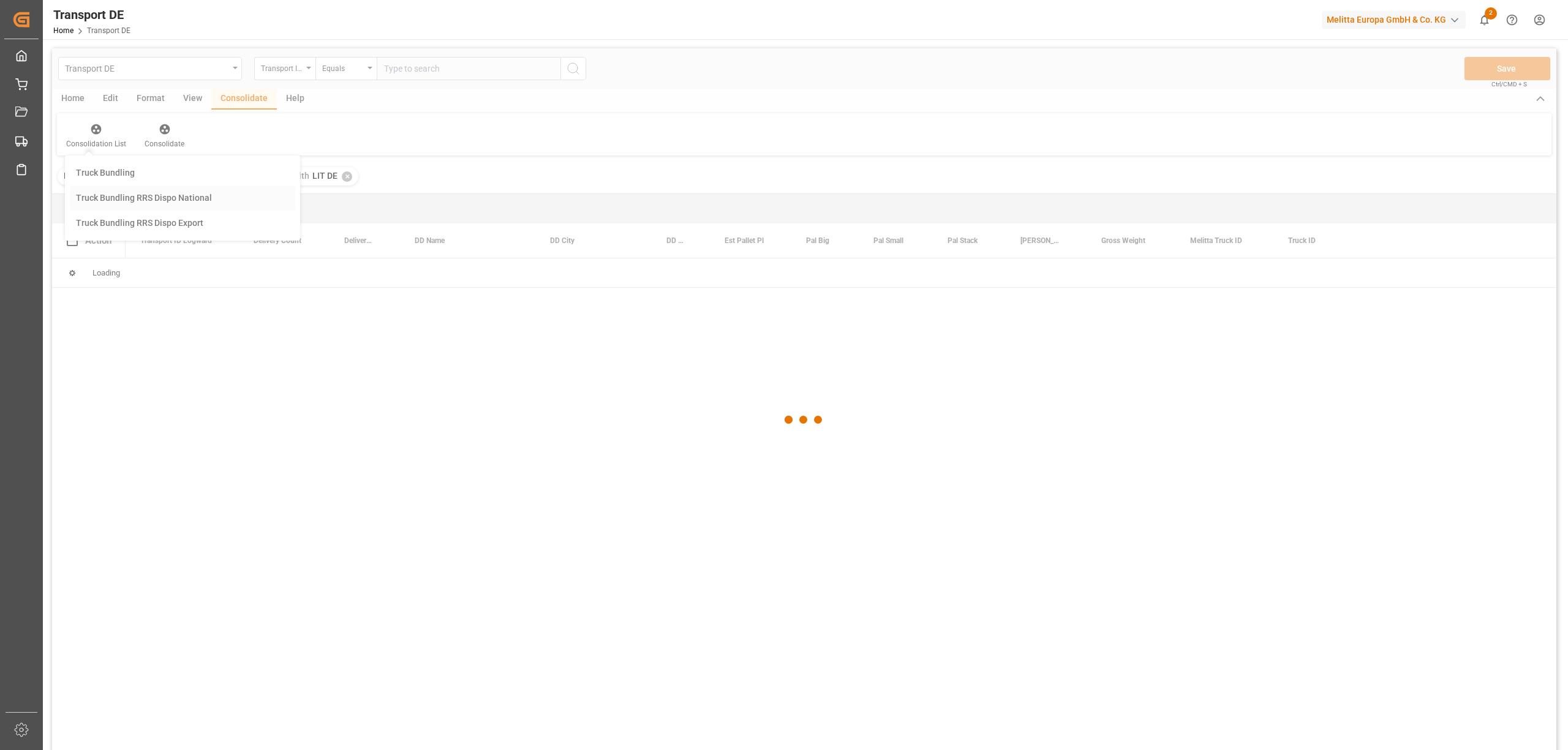
click at [201, 230] on div "Transport DE Transport ID Logward Equals Save Ctrl/CMD + S Home Edit Format Vie…" at bounding box center [804, 415] width 1504 height 734
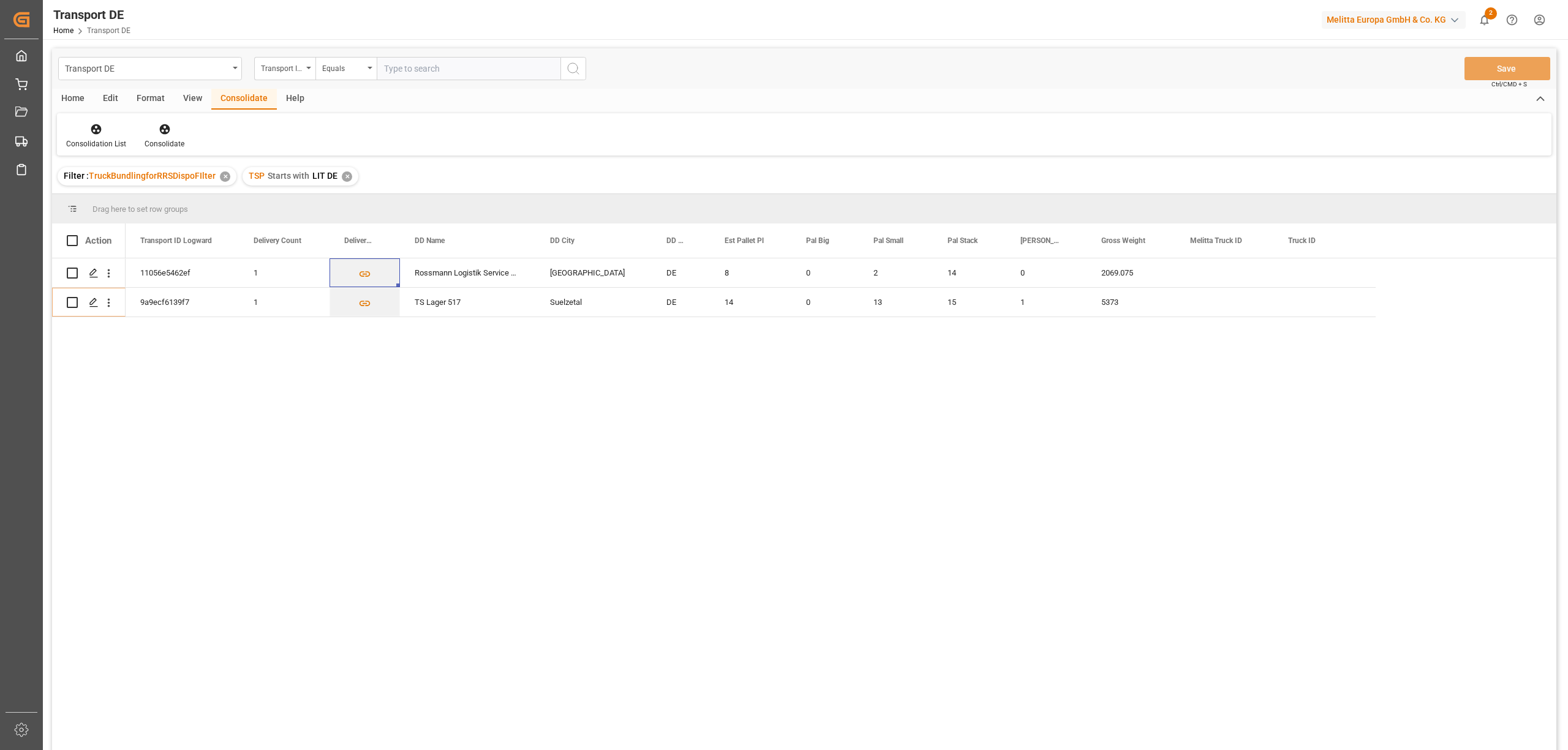
click at [348, 177] on div "✕" at bounding box center [347, 177] width 11 height 11
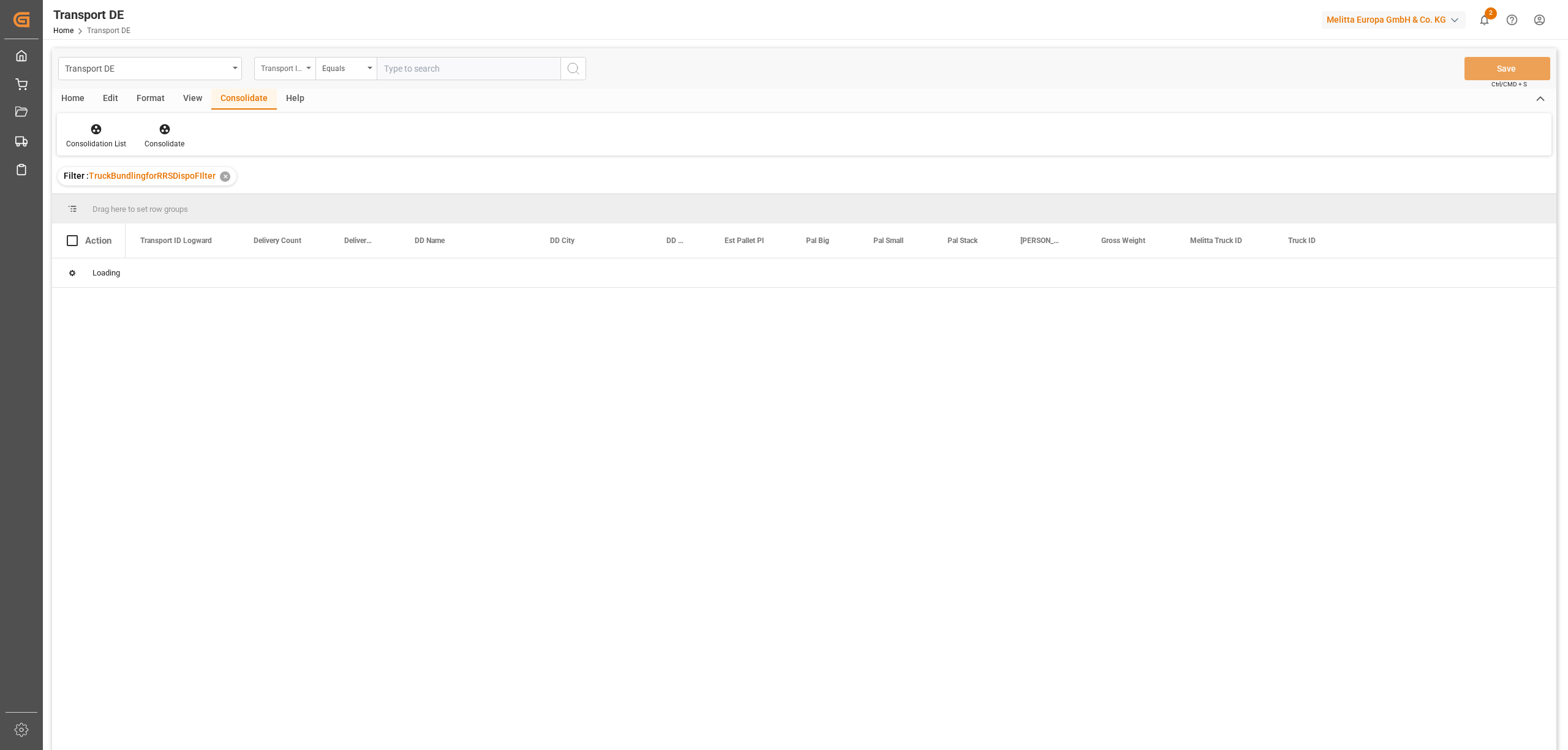
click at [285, 71] on div "Transport ID Logward" at bounding box center [282, 67] width 41 height 14
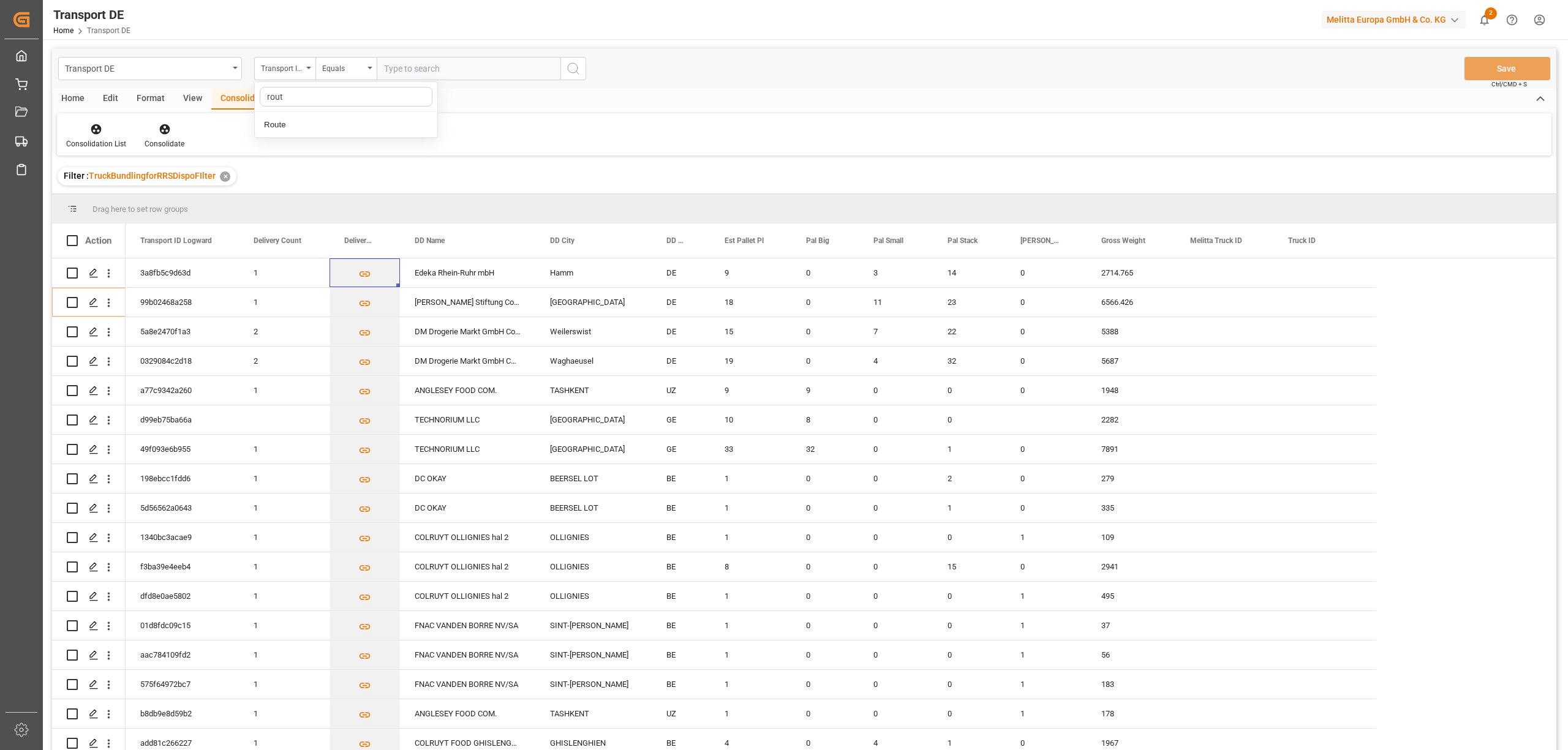
type input "route"
drag, startPoint x: 268, startPoint y: 131, endPoint x: 283, endPoint y: 123, distance: 17.0
click at [270, 131] on div "Route" at bounding box center [346, 125] width 182 height 26
click at [331, 66] on div "Equals" at bounding box center [343, 67] width 41 height 14
click at [363, 203] on div "Starts with" at bounding box center [407, 202] width 182 height 26
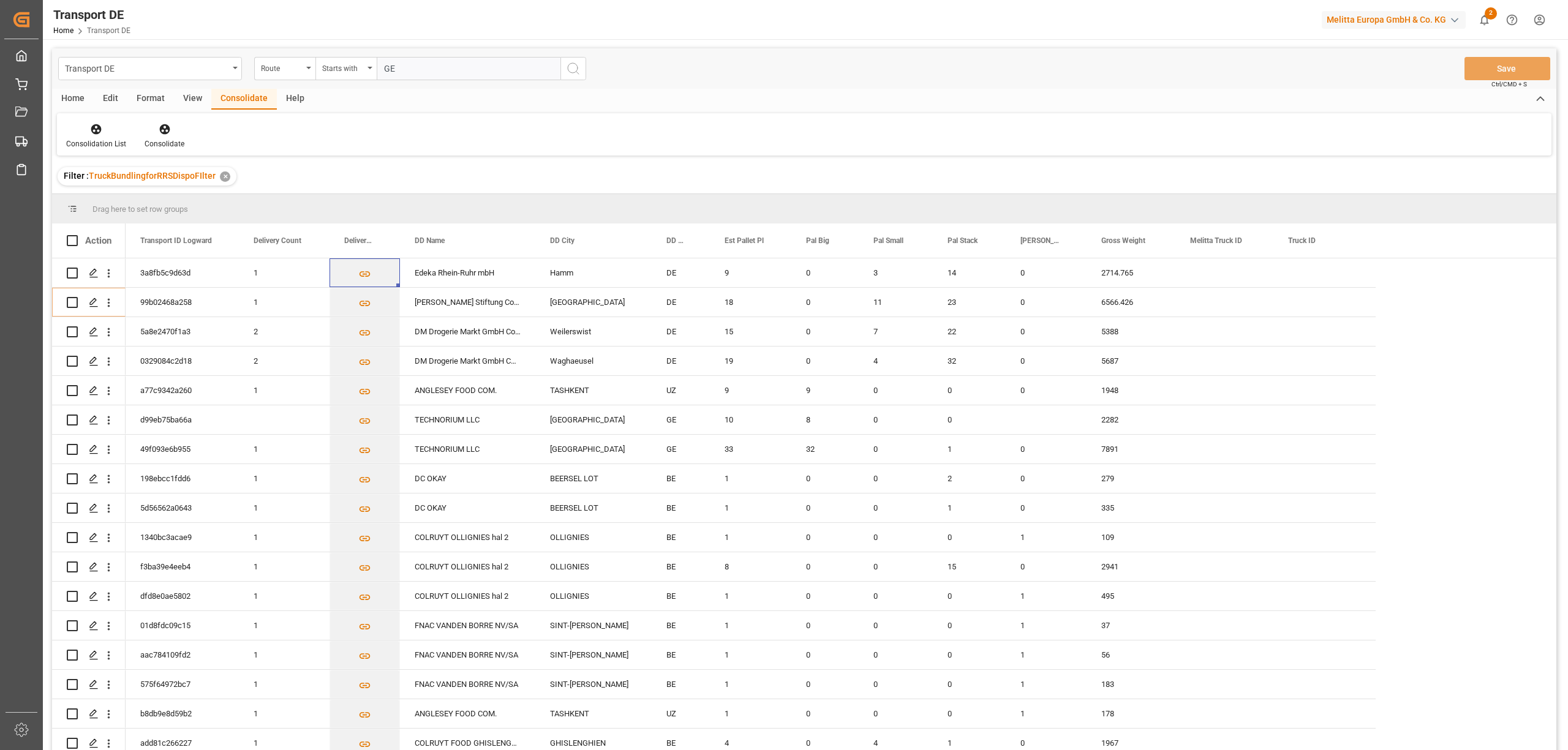
type input "GE"
click at [572, 69] on icon "search button" at bounding box center [573, 69] width 15 height 15
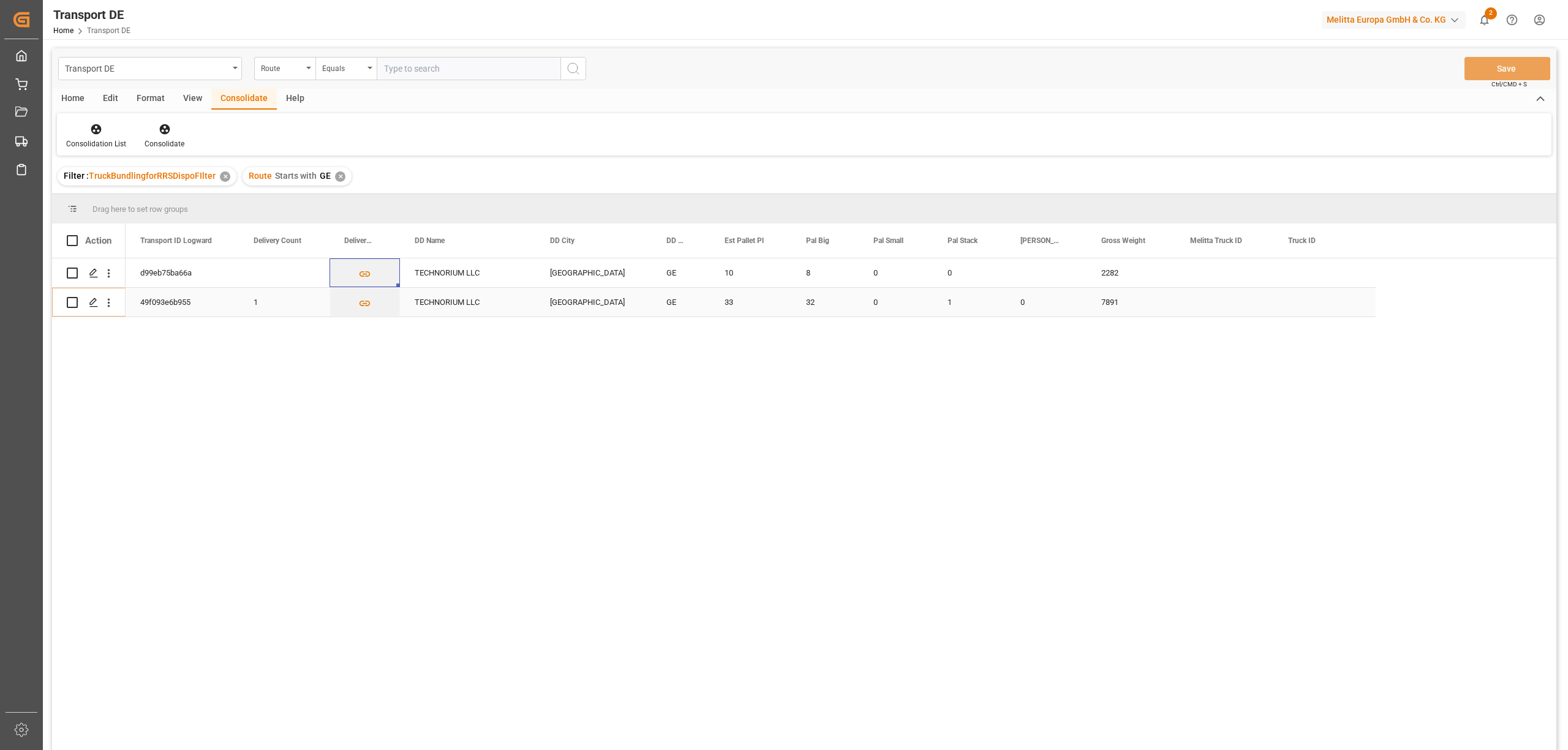
click at [748, 307] on div "33" at bounding box center [750, 302] width 82 height 29
click at [964, 307] on div "1" at bounding box center [969, 302] width 73 height 29
click at [93, 305] on icon "Press SPACE to select this row." at bounding box center [94, 302] width 10 height 10
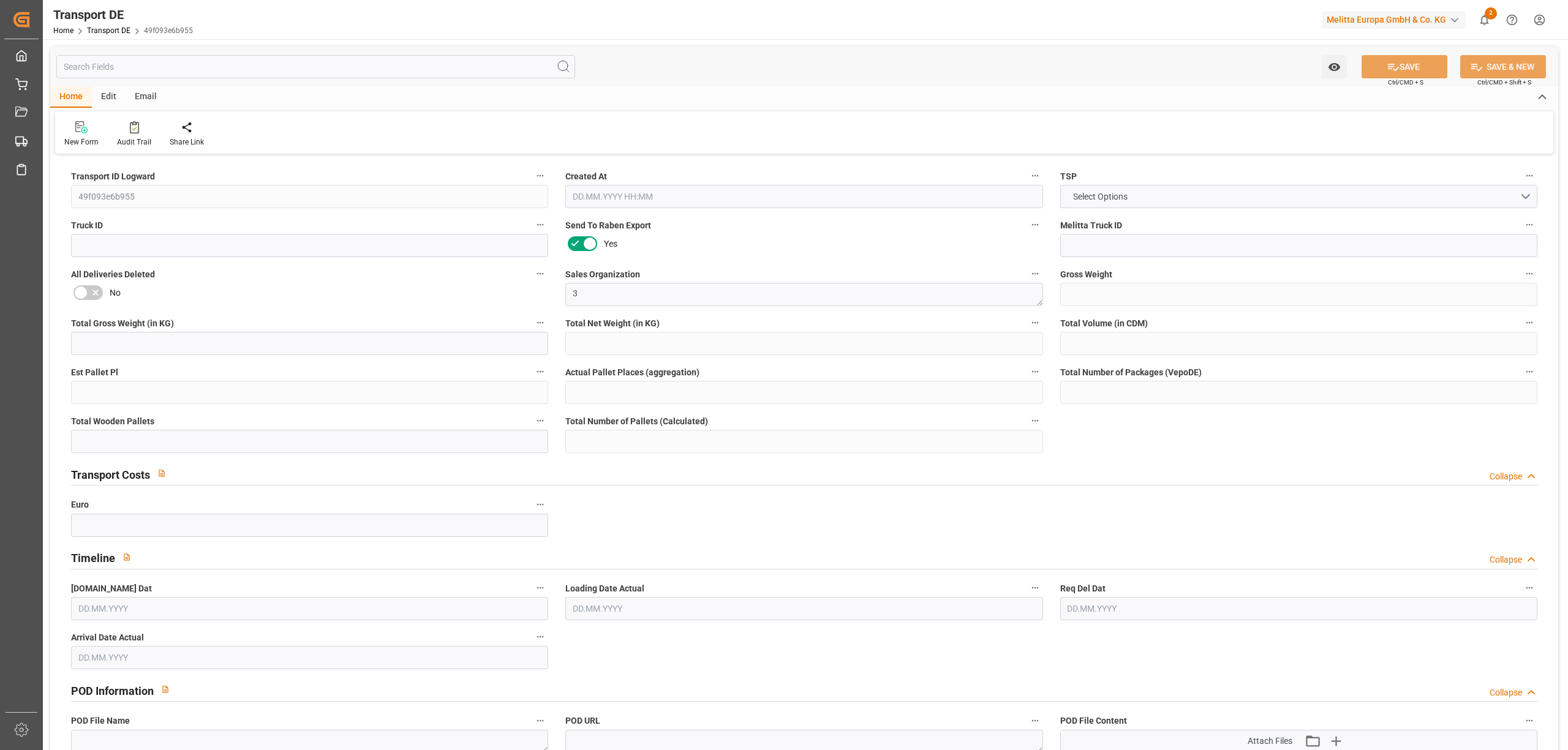
type input "7891"
type input "7023.924"
type input "6179.268"
type input "51673.296"
type input "33"
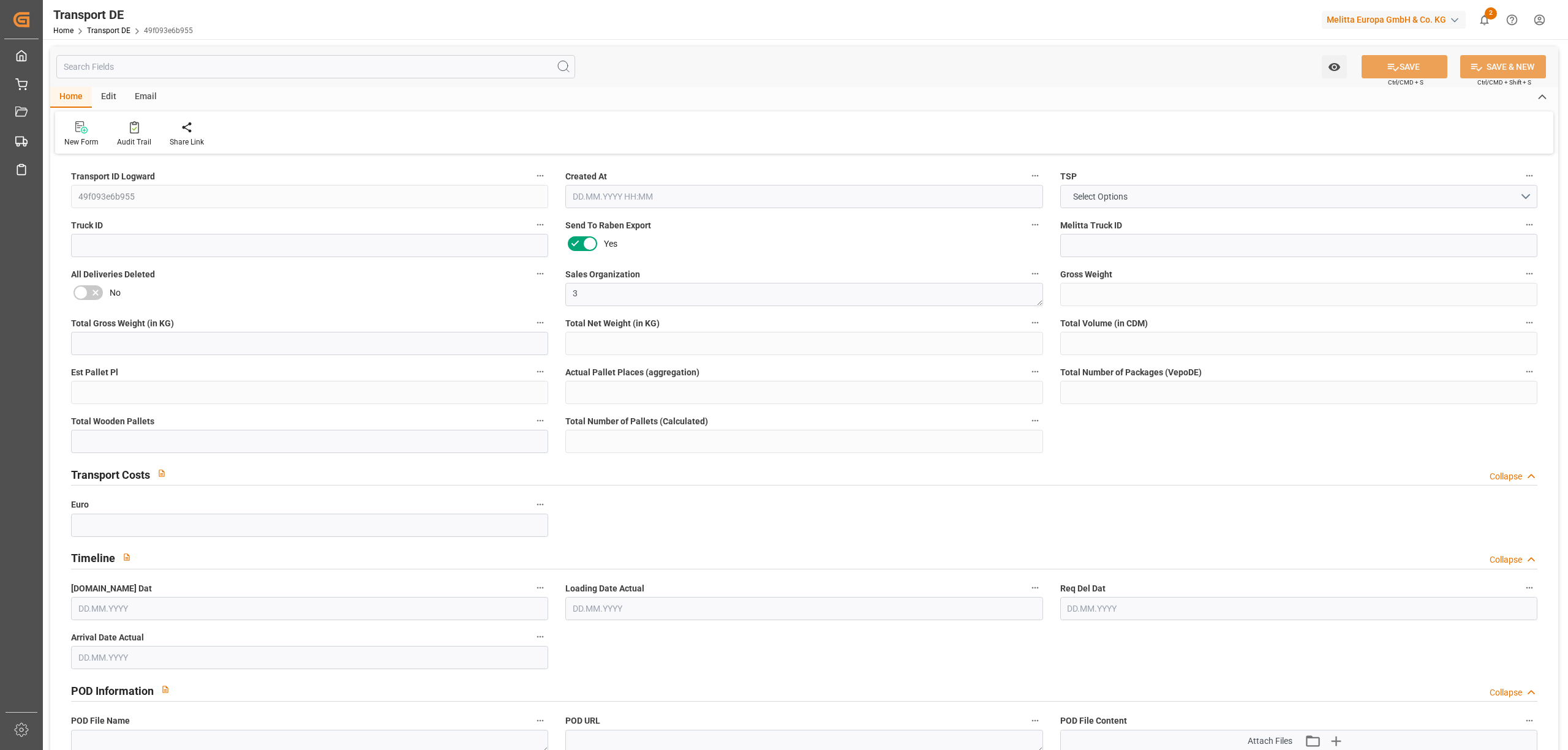
type input "0"
type input "33"
type input "0"
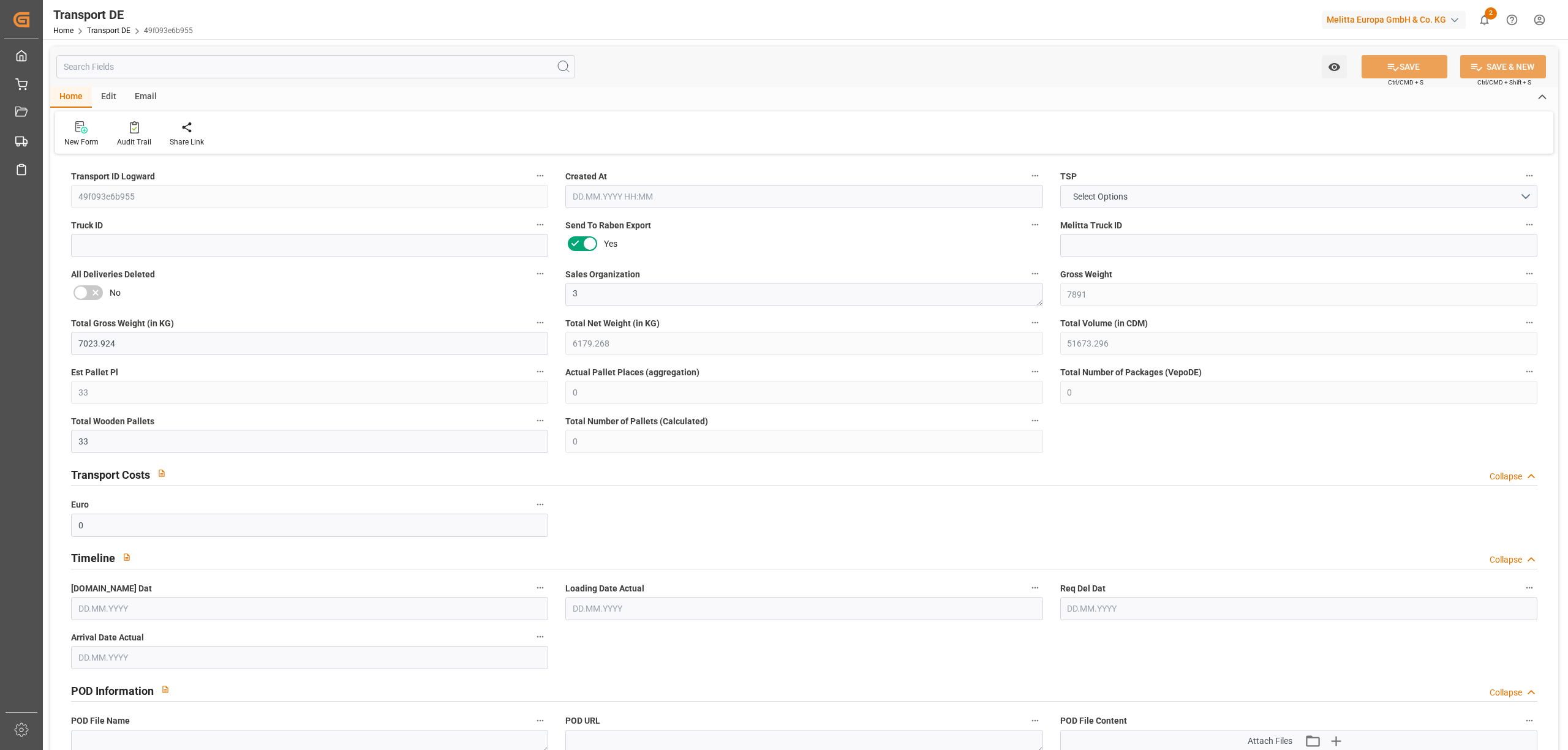
type input "1"
type input "0"
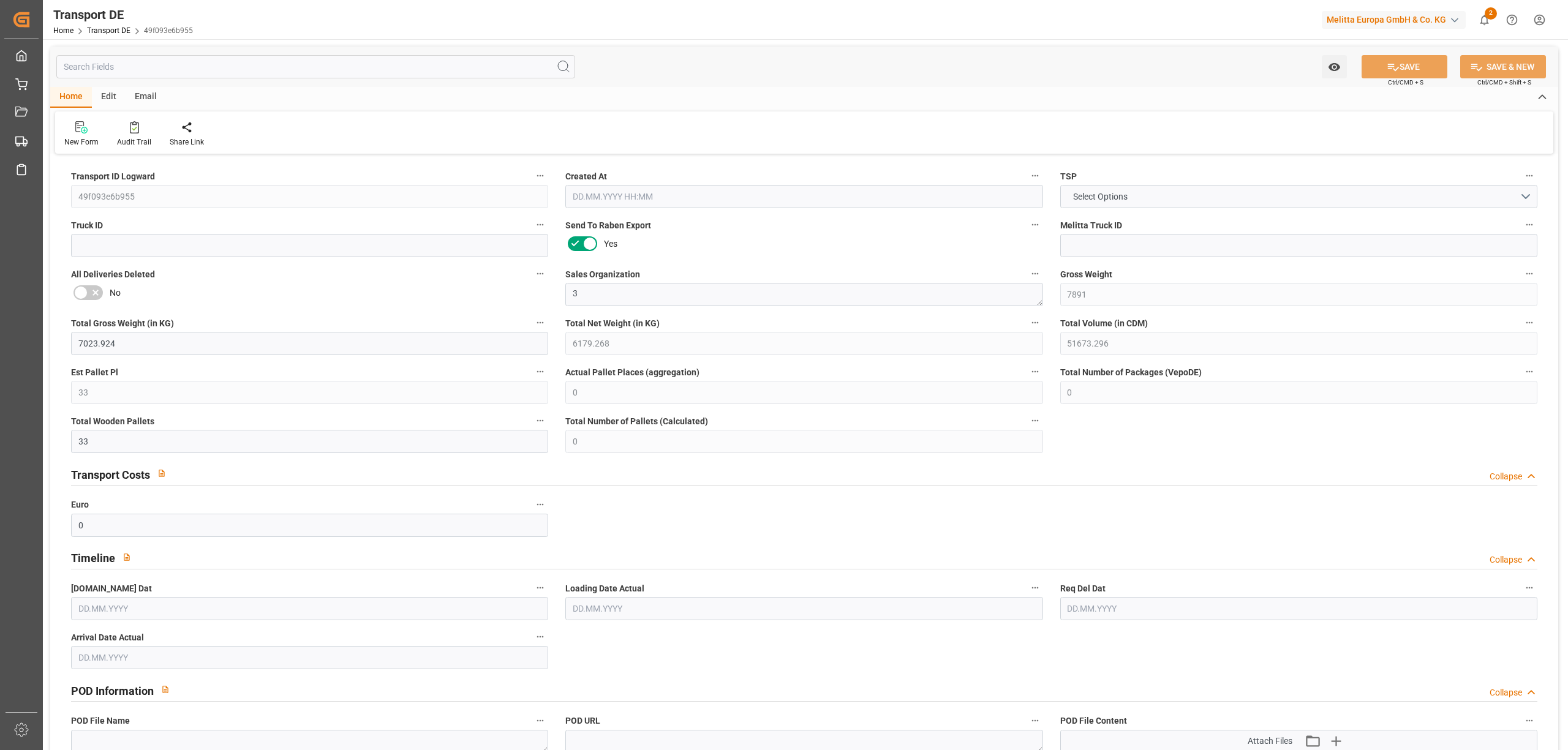
type input "0"
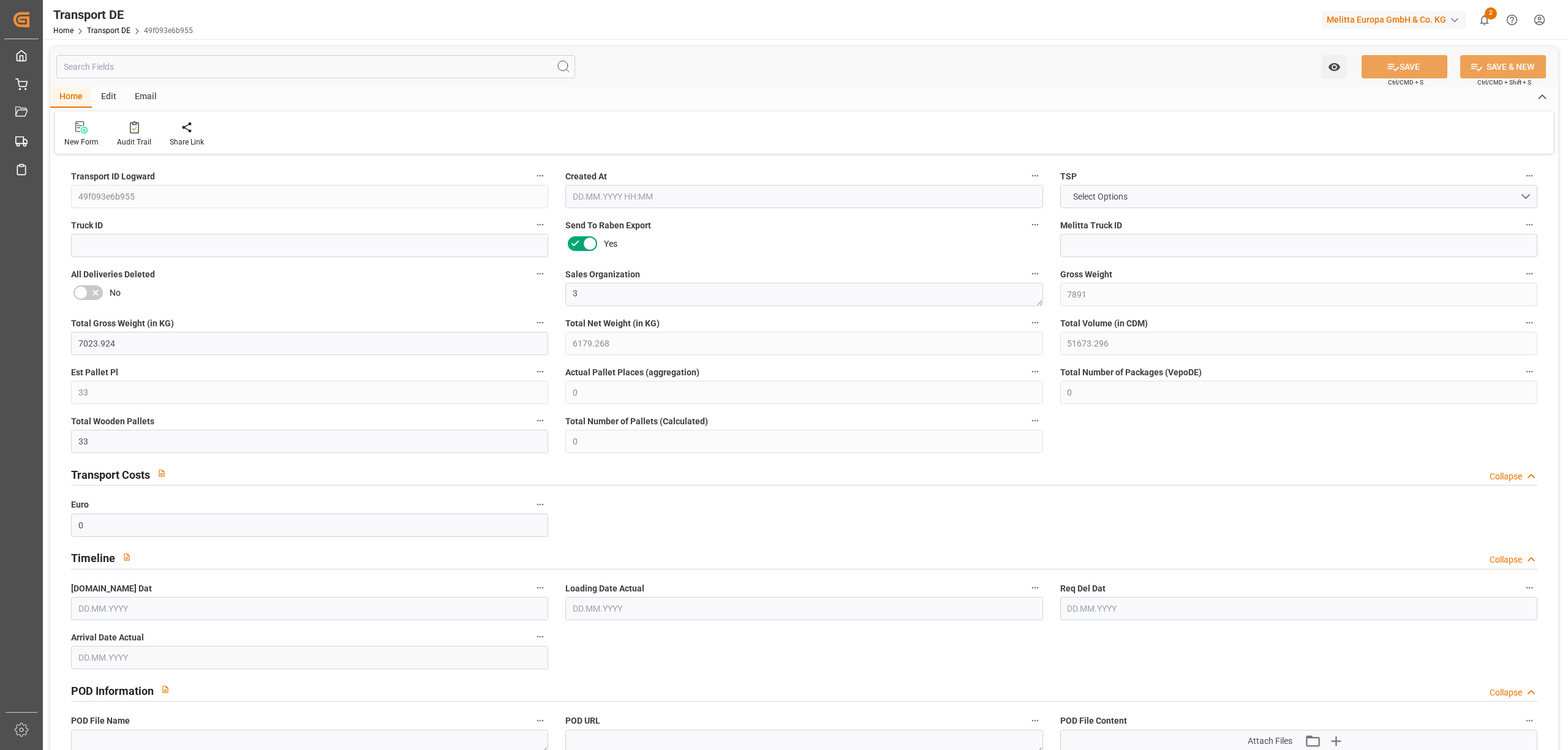
type input "0"
type input "32"
type input "0"
type input "1"
type input "0"
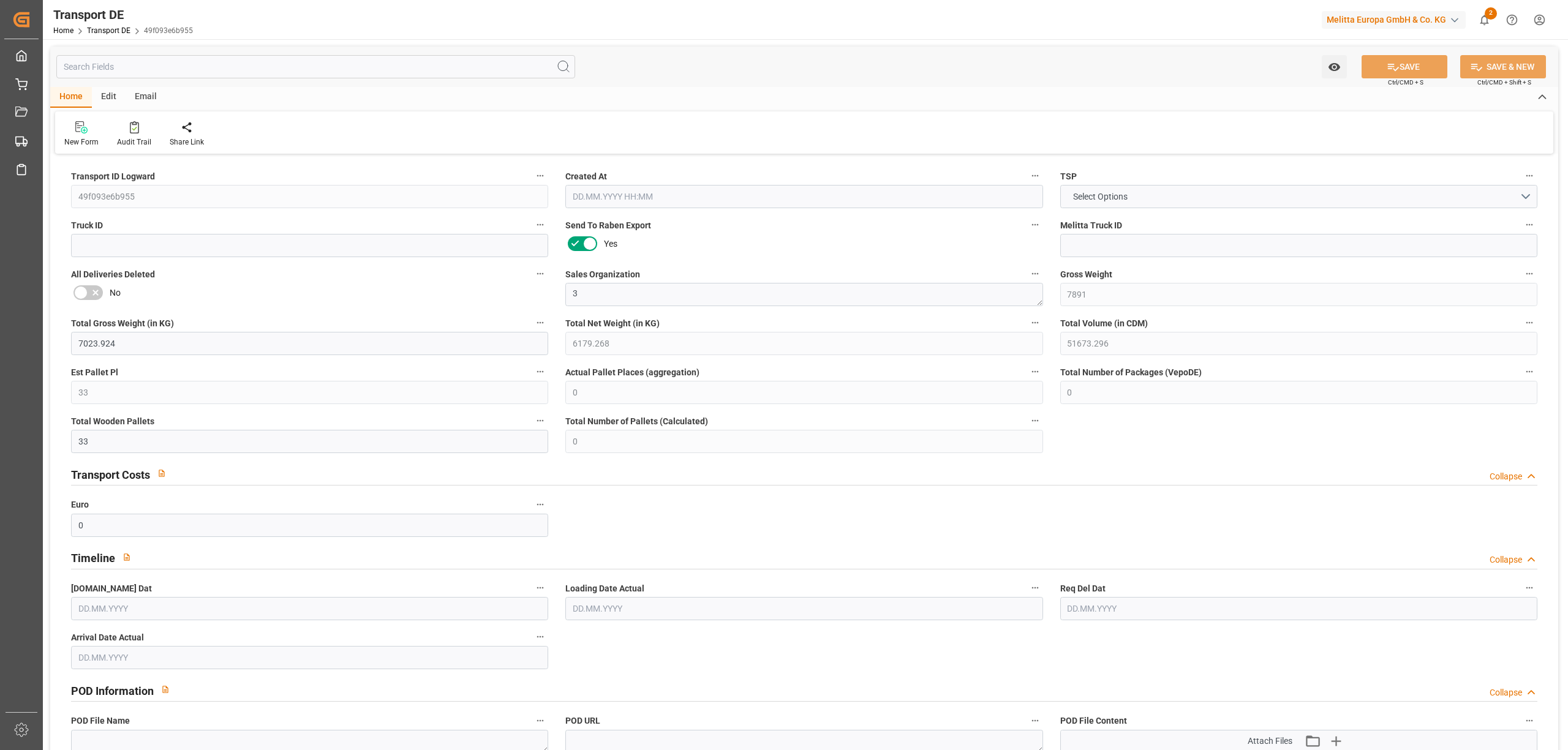
type input "0"
type input "1"
type input "0"
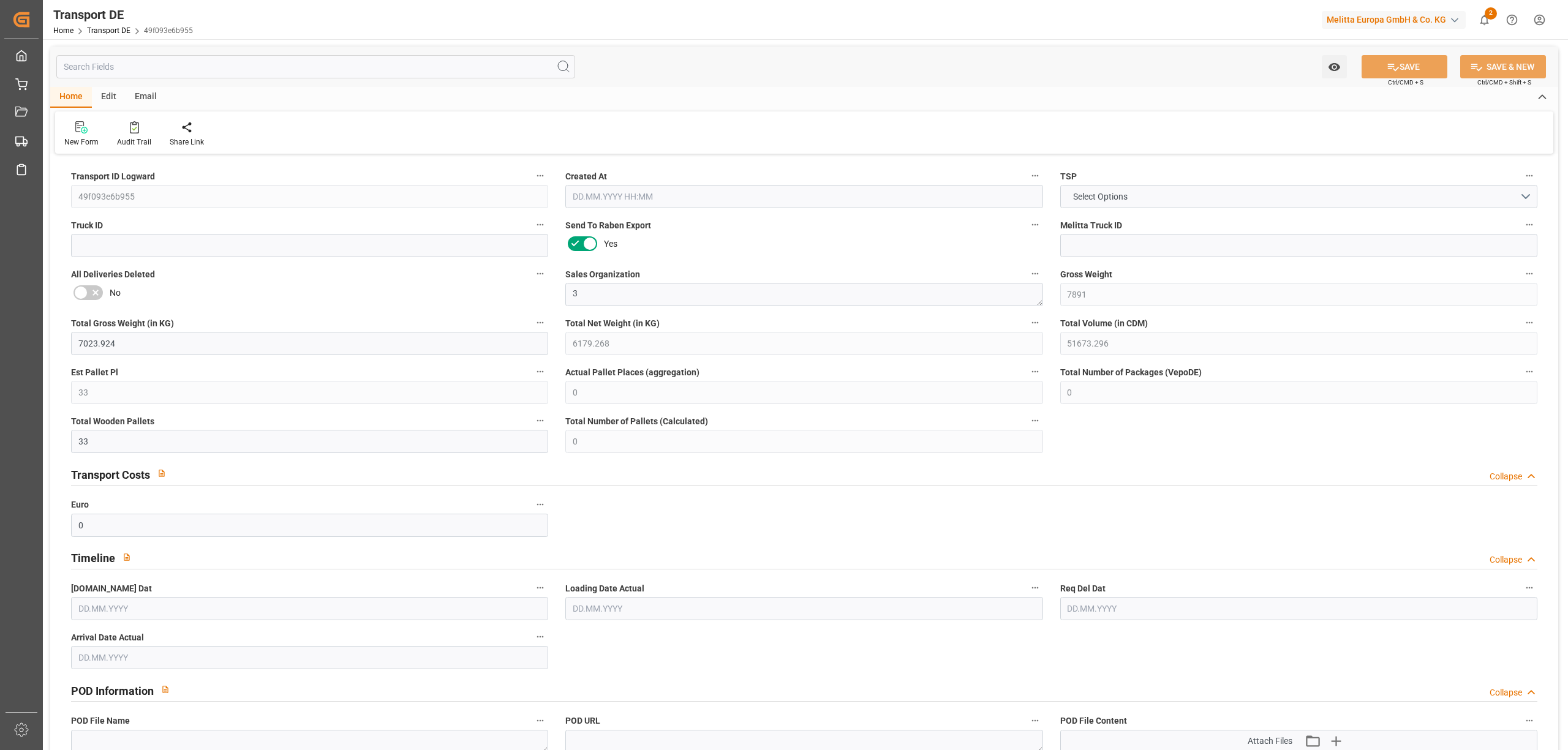
type input "0"
type input "39.586"
type input "0"
type input "[DATE] 11:27"
type input "[DATE]"
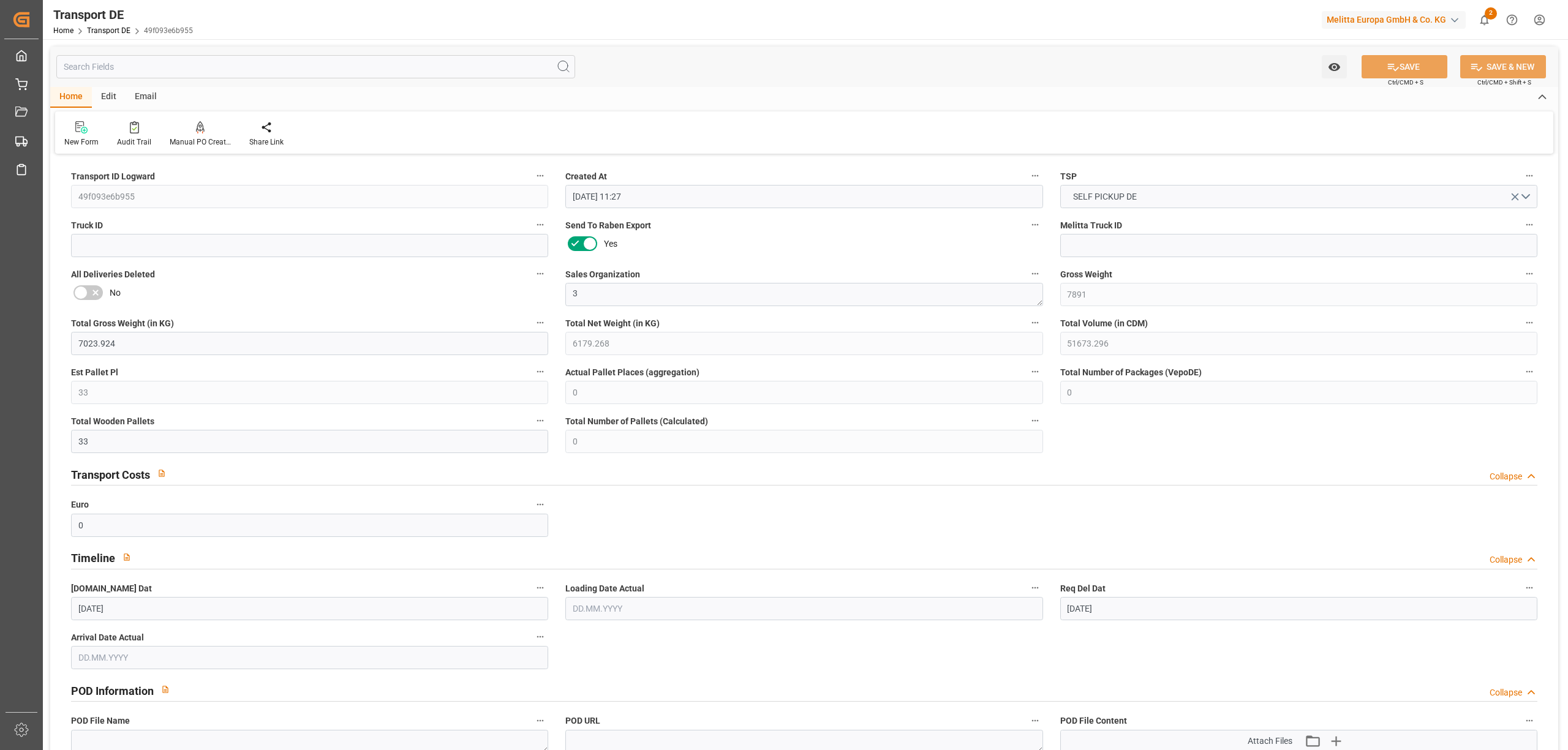
type input "[DATE]"
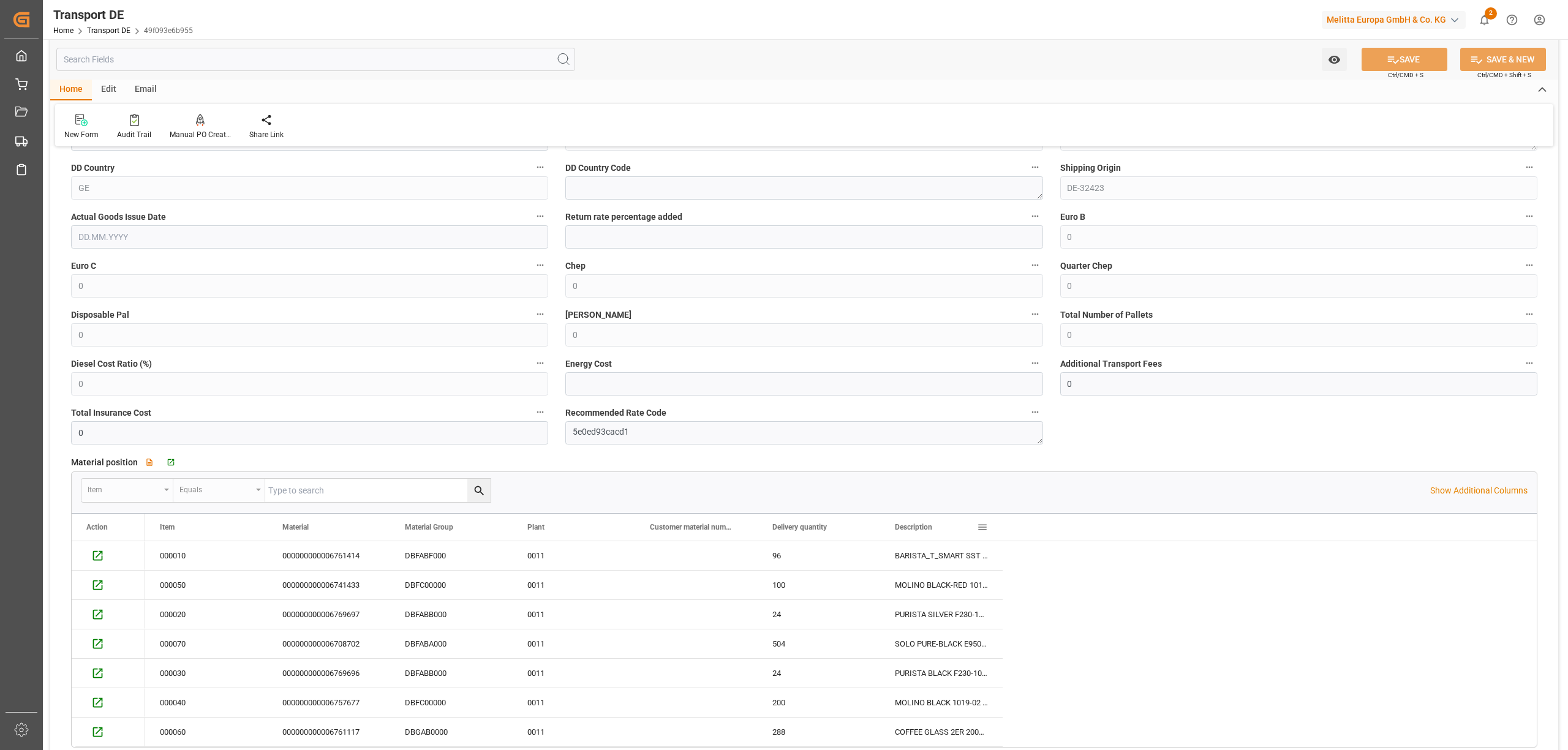
scroll to position [1061, 0]
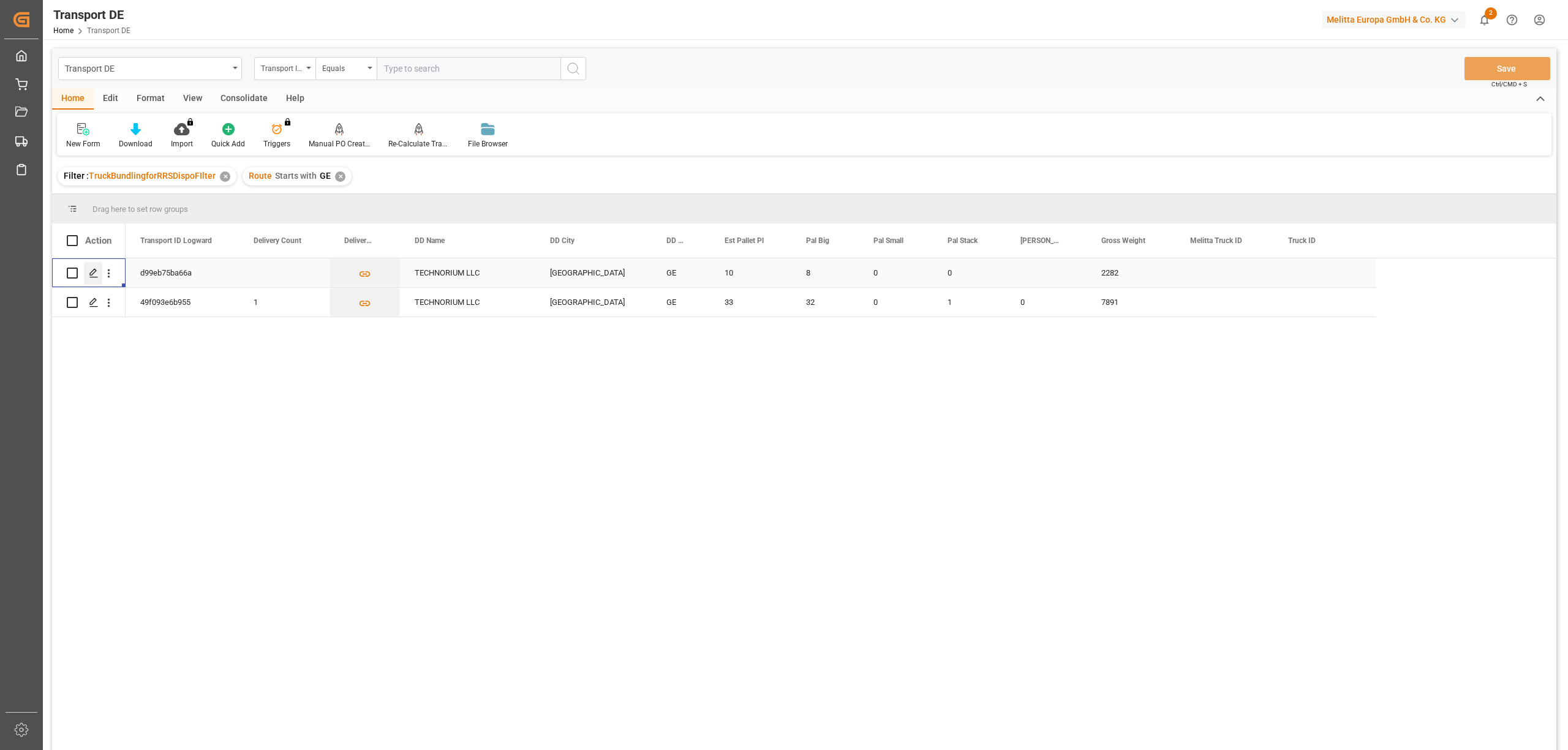
click at [92, 270] on icon "Press SPACE to select this row." at bounding box center [94, 273] width 10 height 10
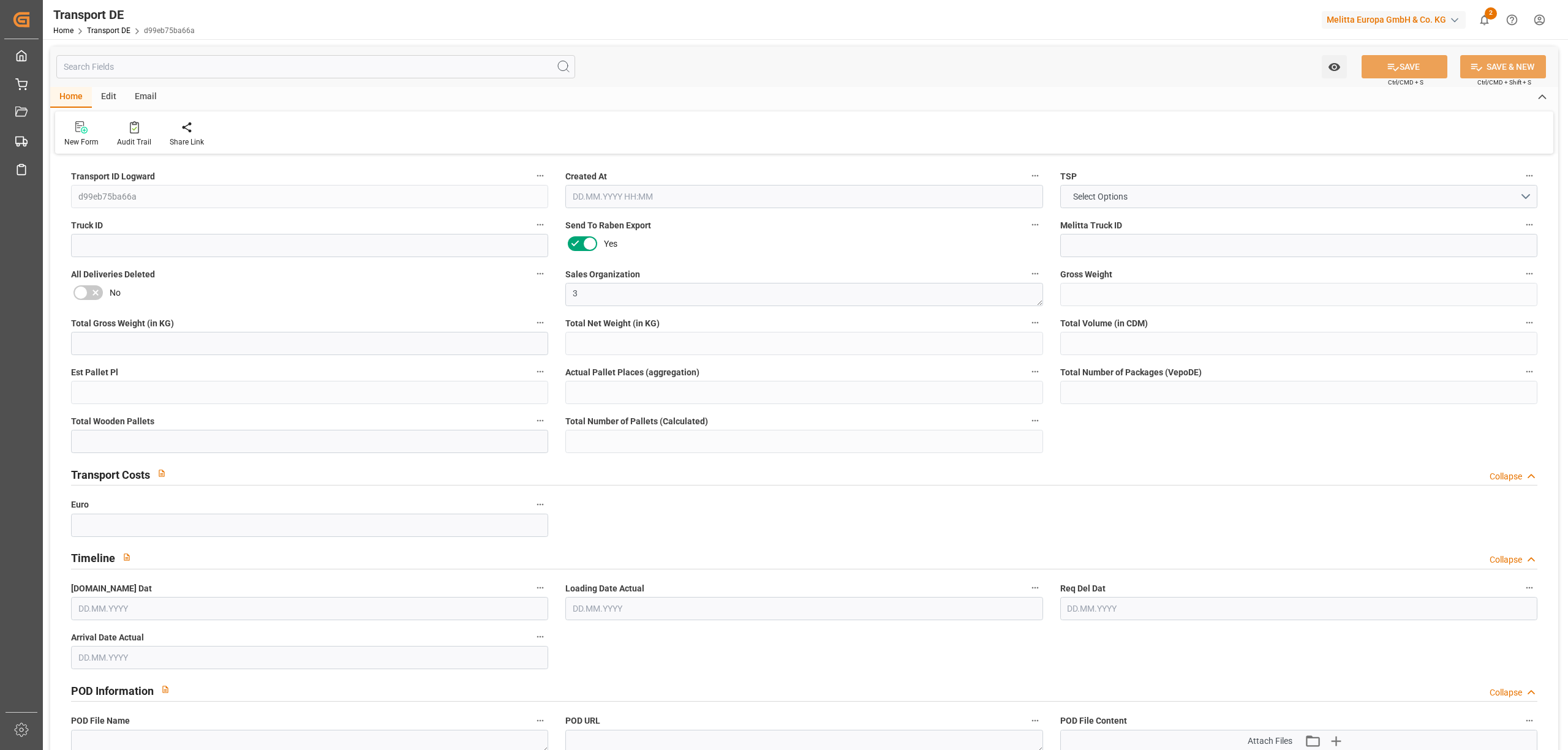
type input "2282"
type input "2046.856"
type input "1814.448"
type input "15117.72"
type input "10"
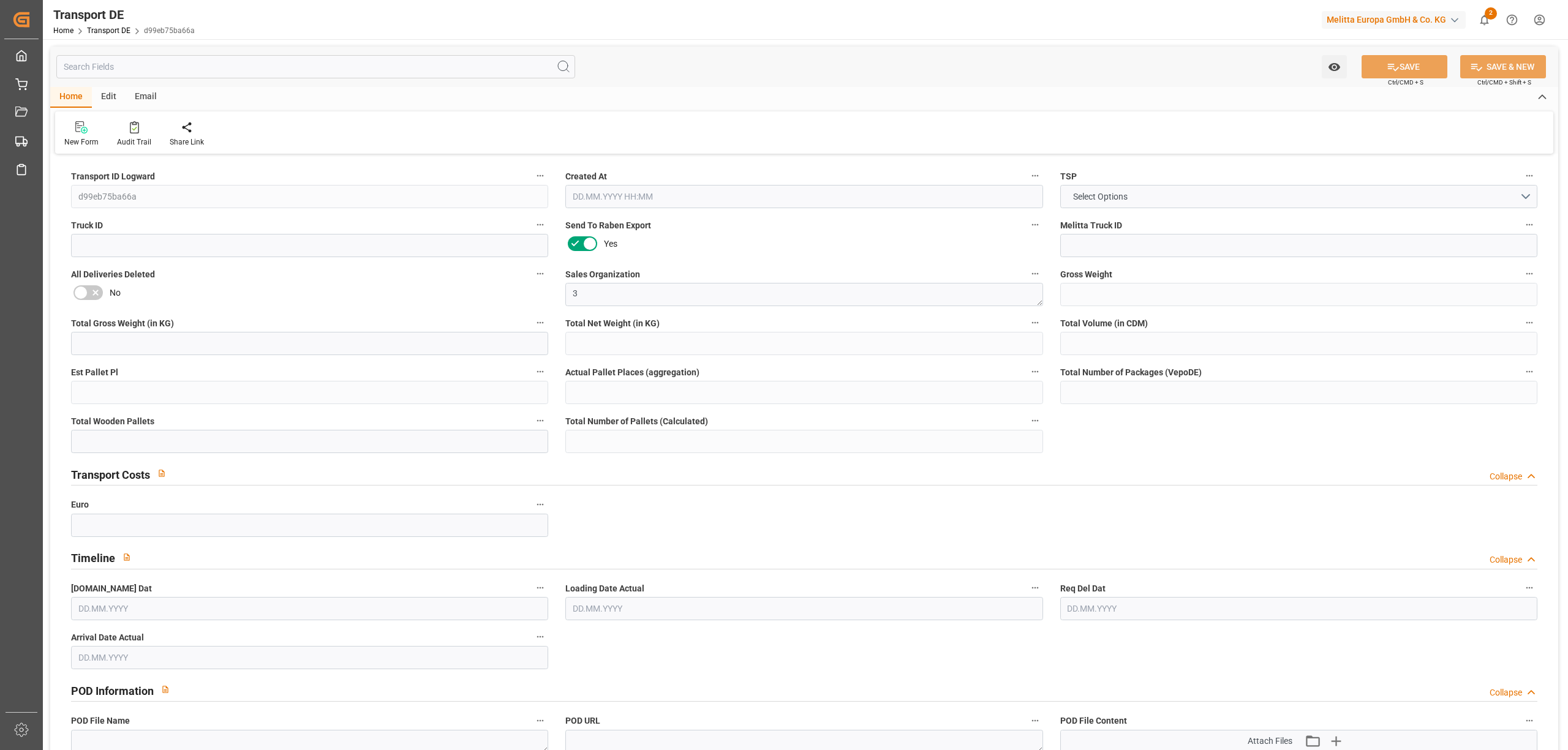
type input "0"
type input "10"
type input "8"
type input "0"
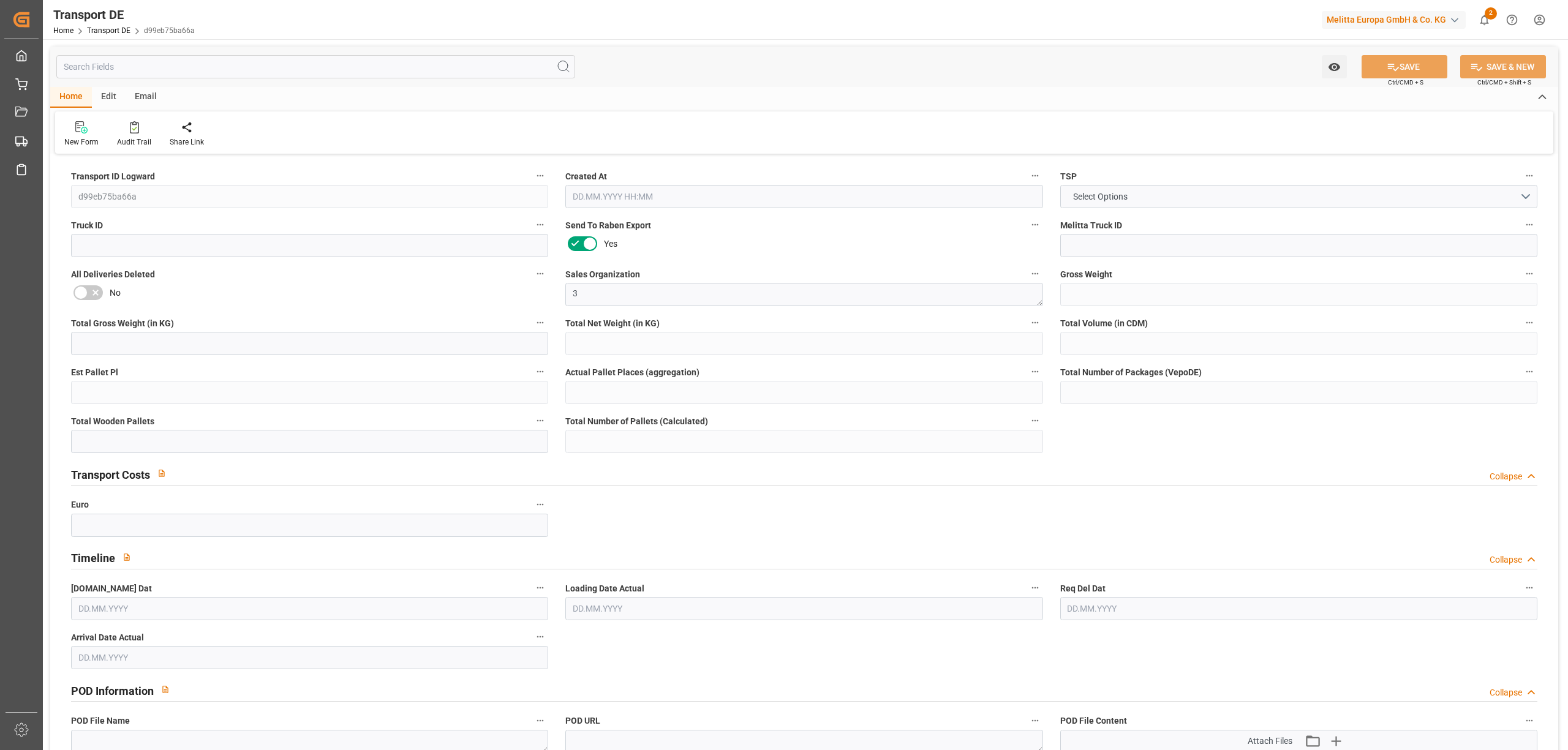
type input "1"
type input "0"
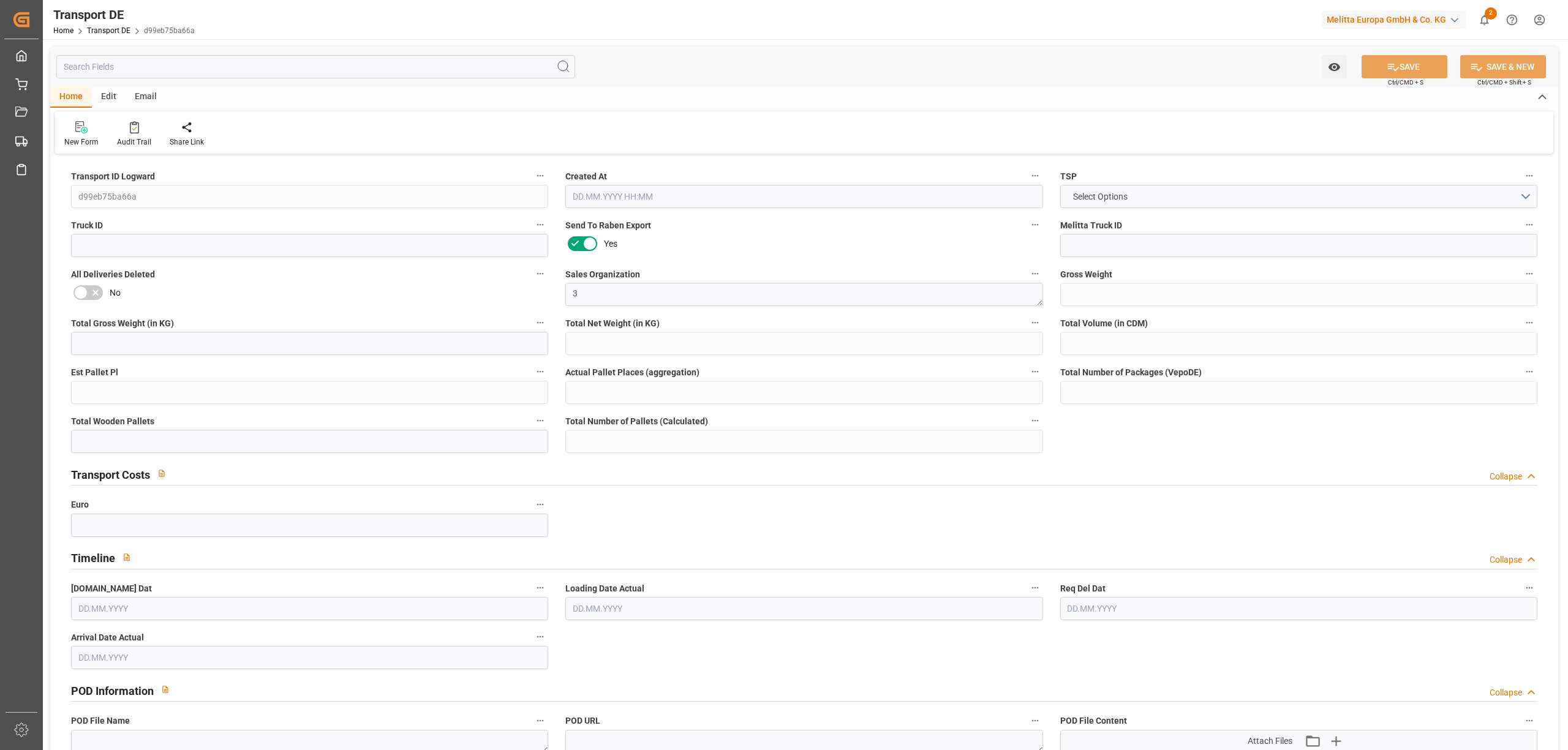
type input "0"
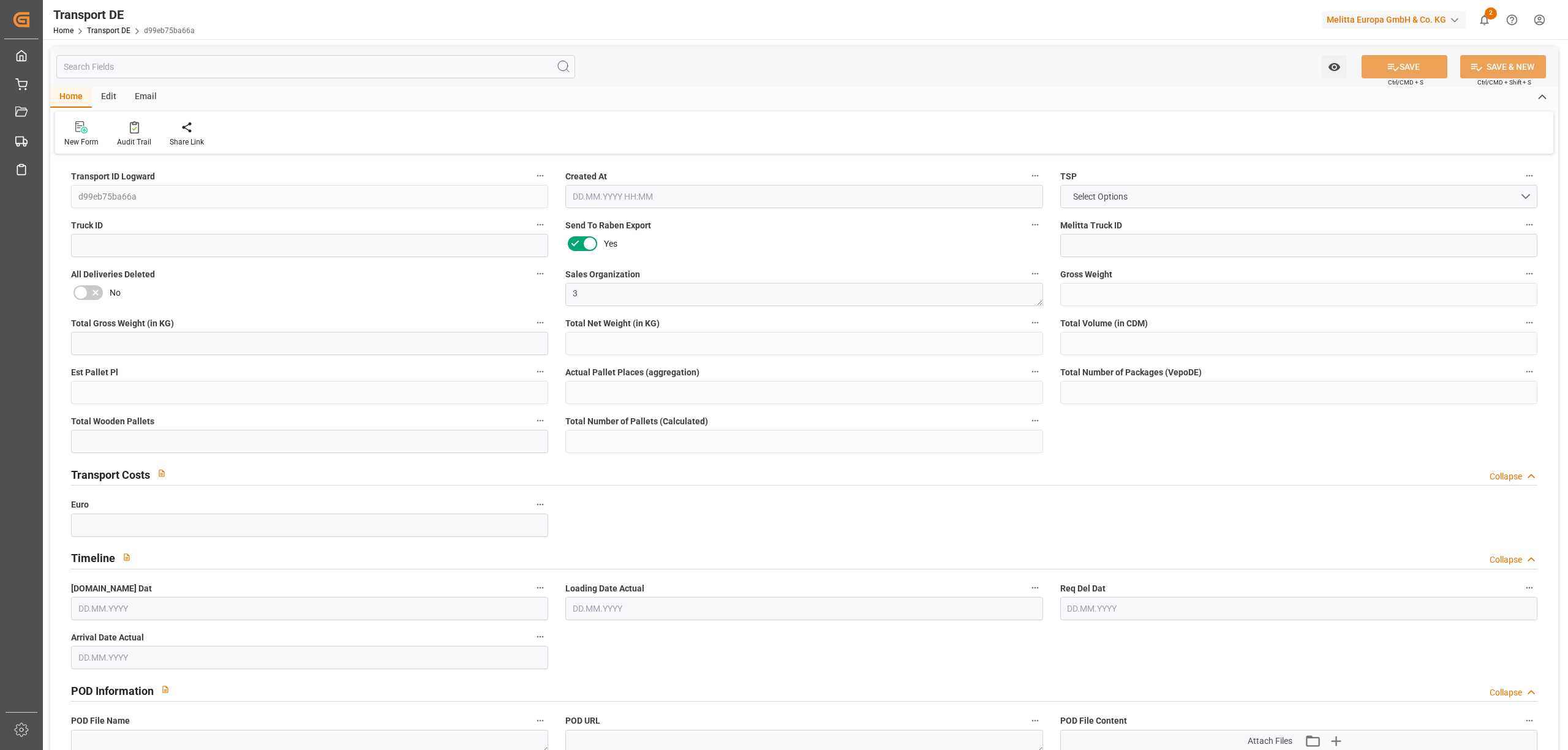
type input "0"
type input "8"
type input "0"
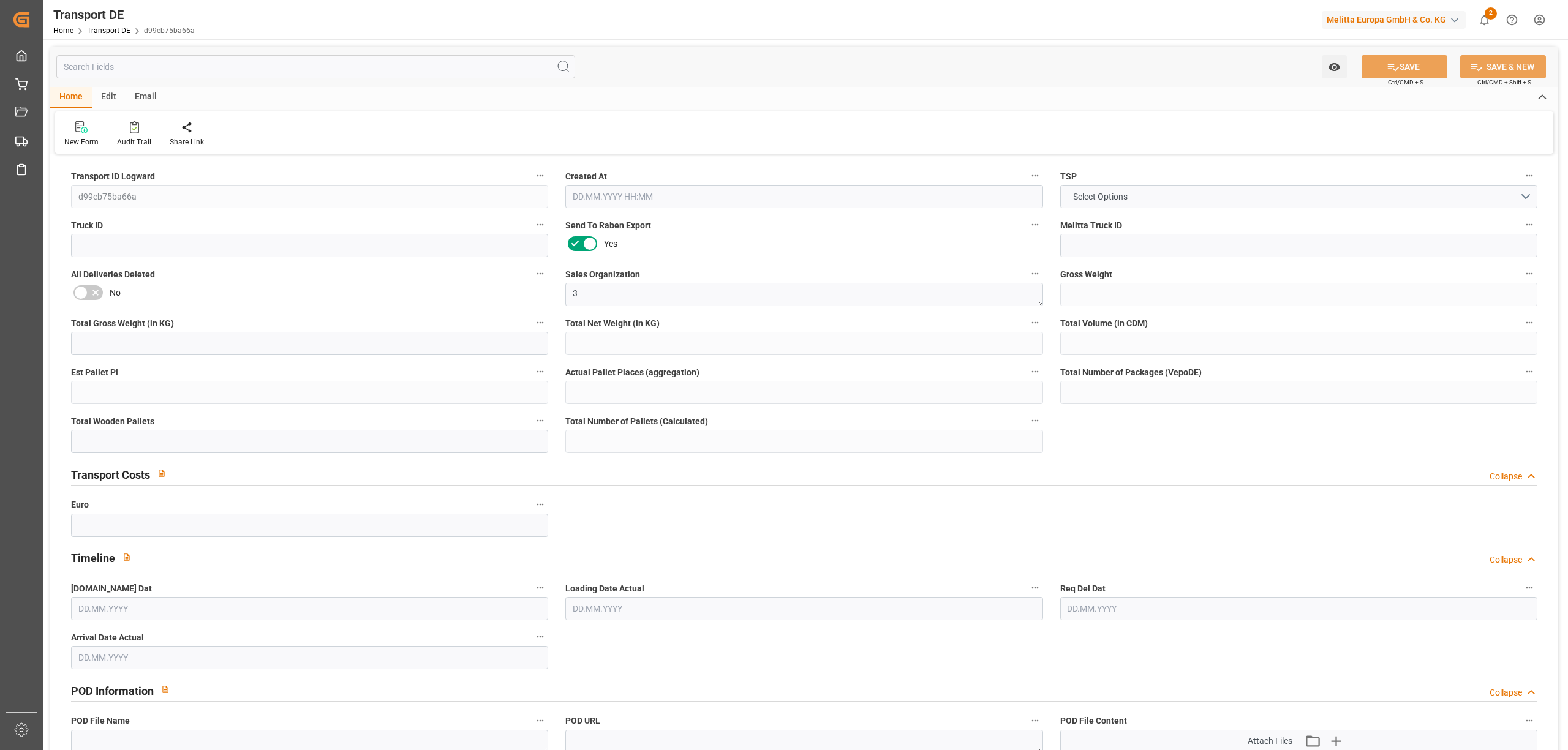
type input "0"
type input "[DATE] 11:27"
type input "[DATE]"
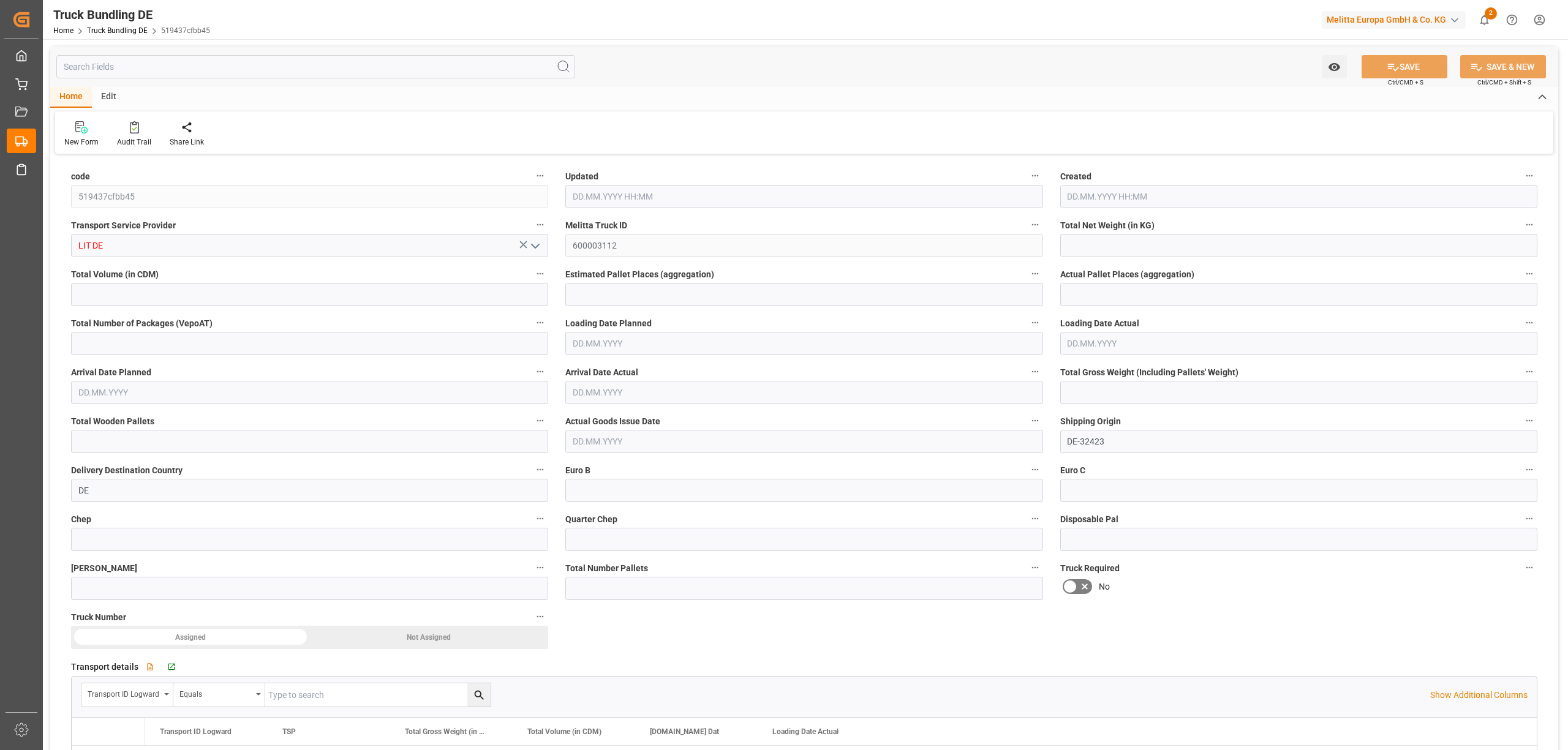
type input "3176.95"
type input "22152.532"
type input "13"
type input "0"
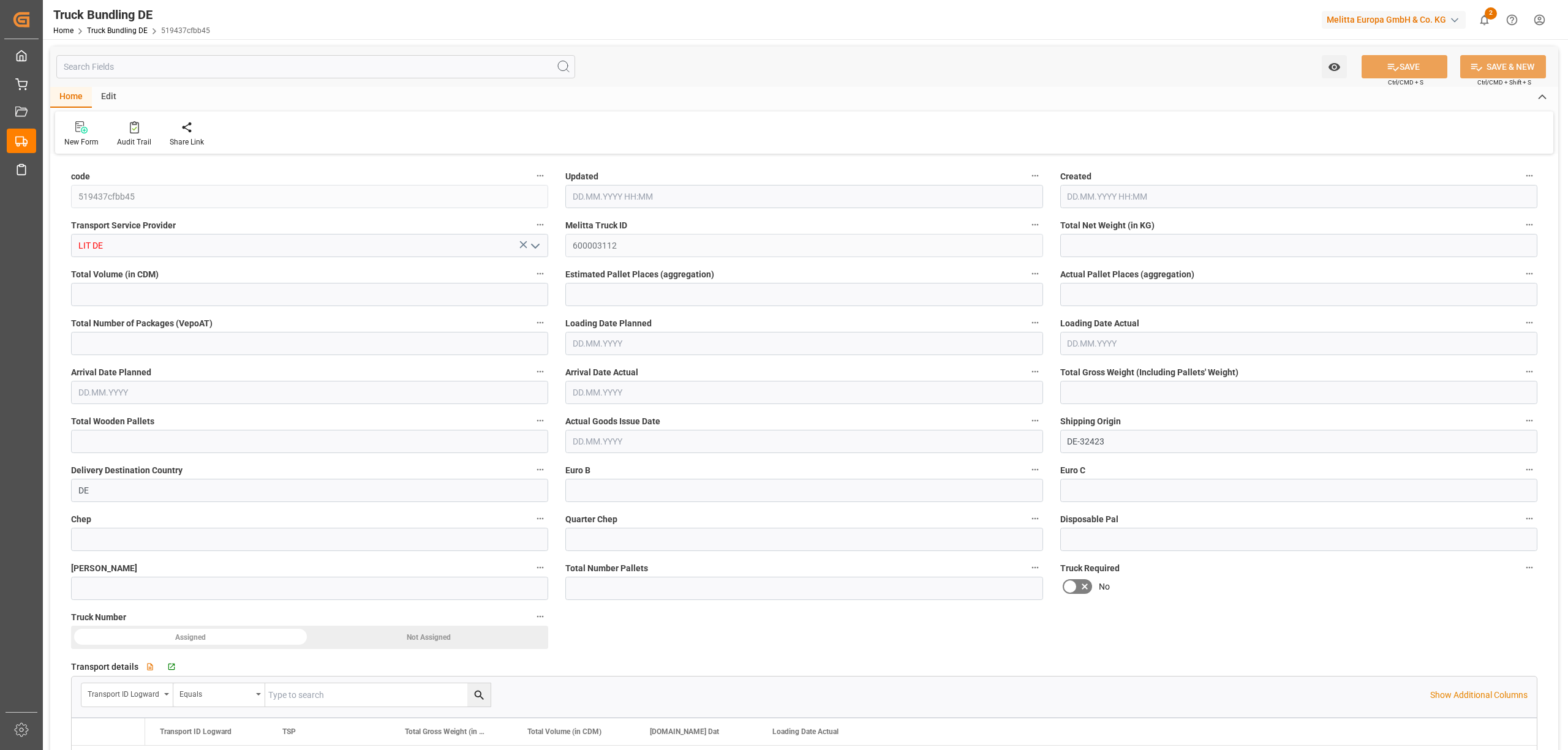
type input "4877.492"
type input "27"
type input "0"
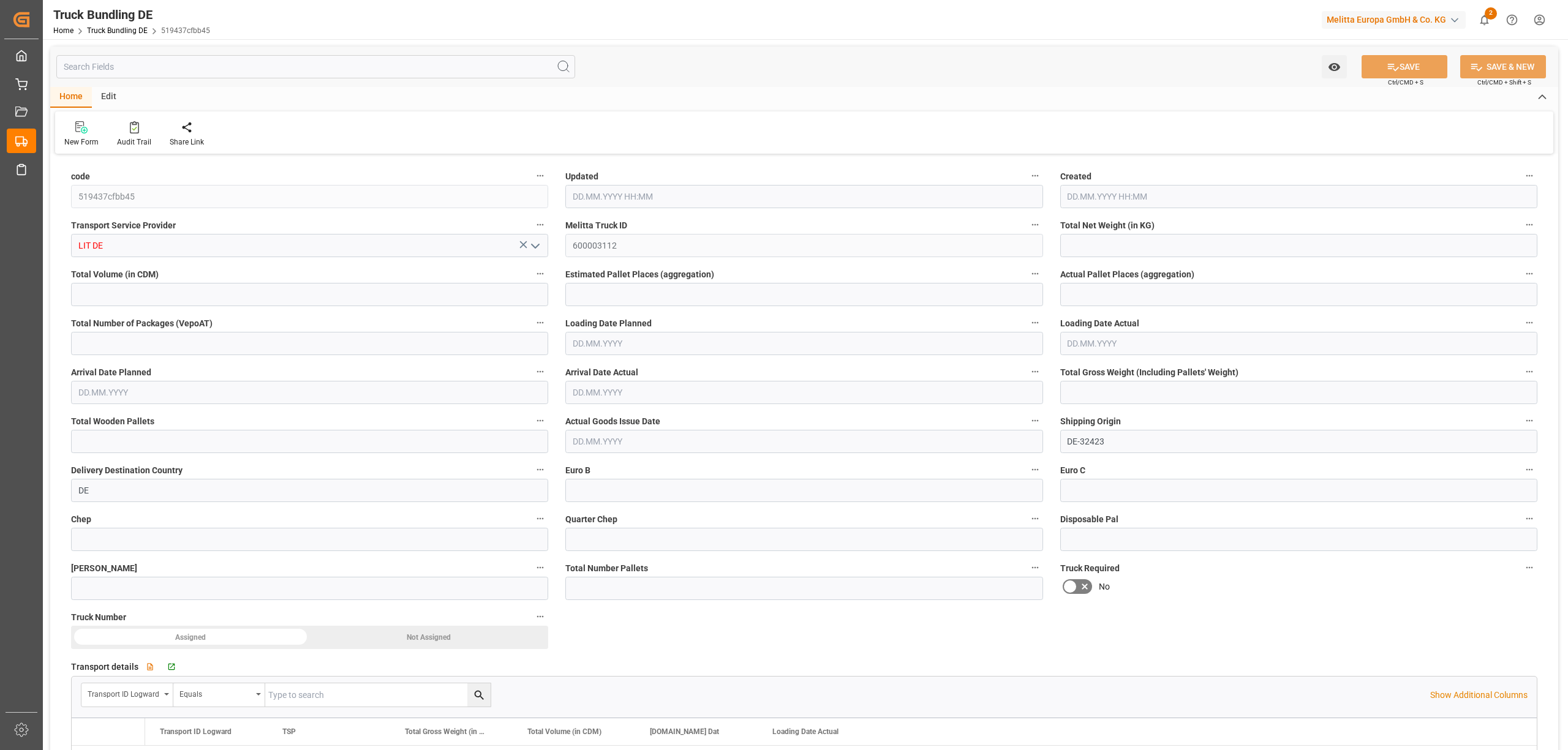
type input "0"
type input "30.09.2025 11:26"
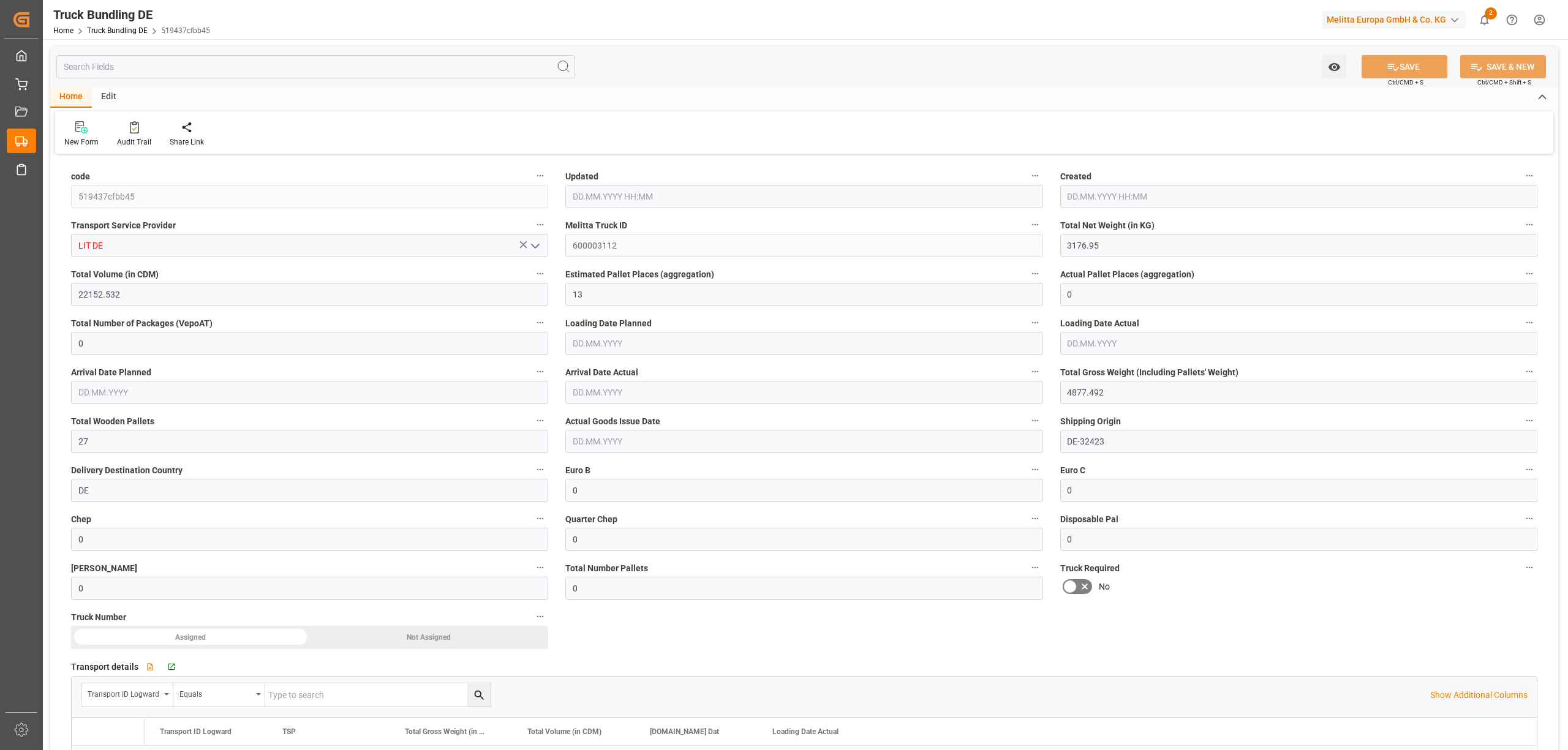
type input "30.09.2025 11:26"
type input "[DATE]"
type input "30.09.2025"
type input "148.716"
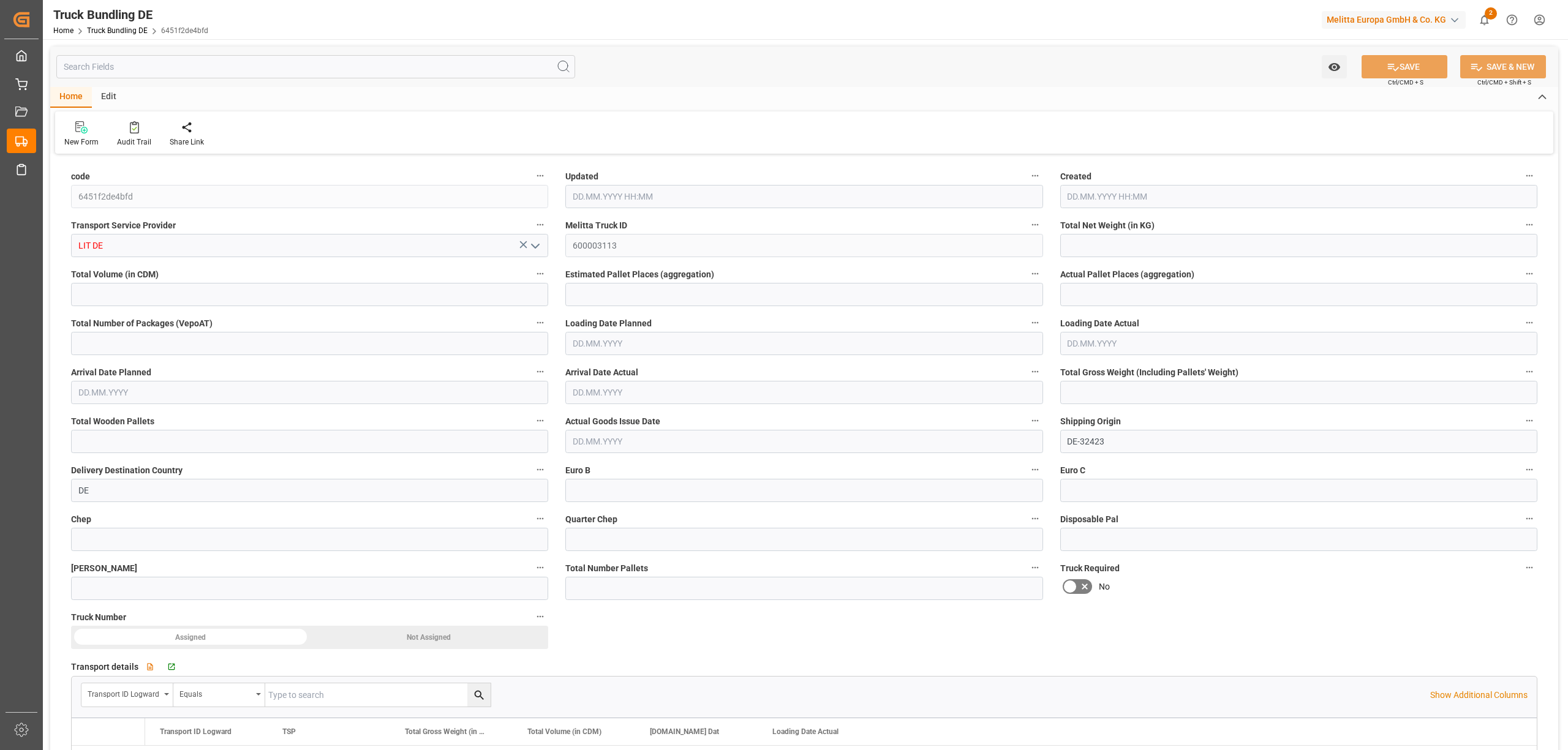
type input "1453.896"
type input "3"
type input "0"
type input "250"
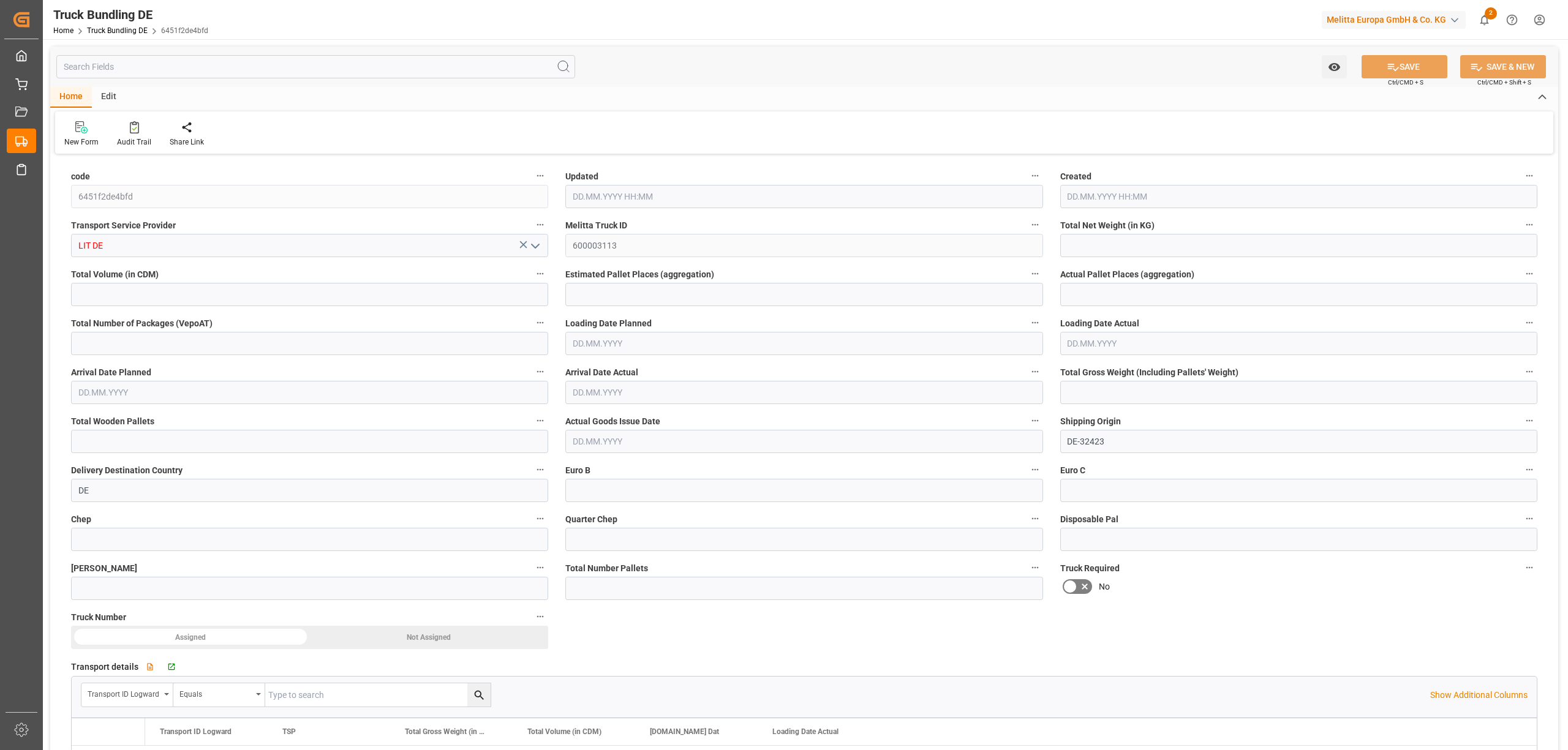
type input "3"
type input "0"
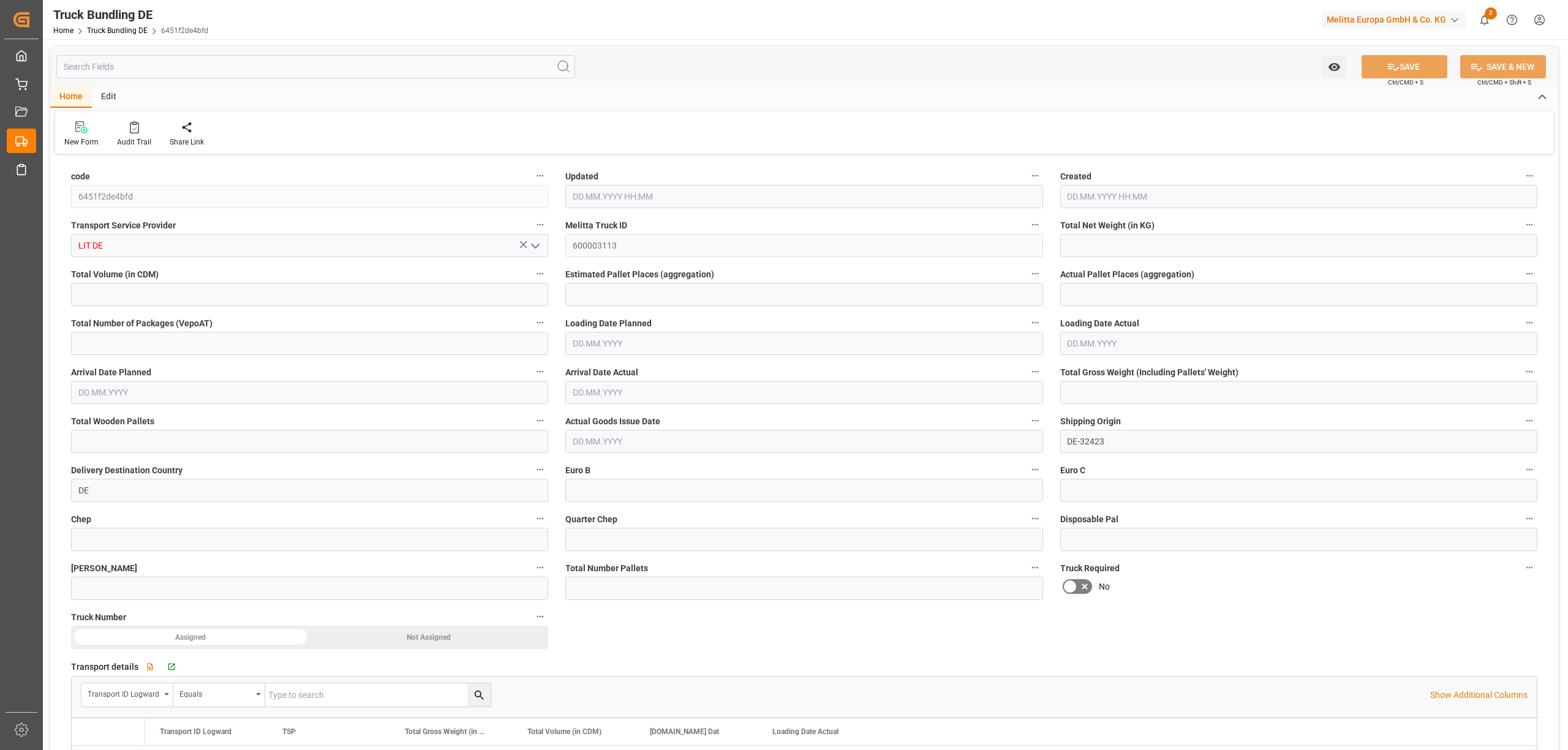
type input "0"
type input "30.09.2025 11:28"
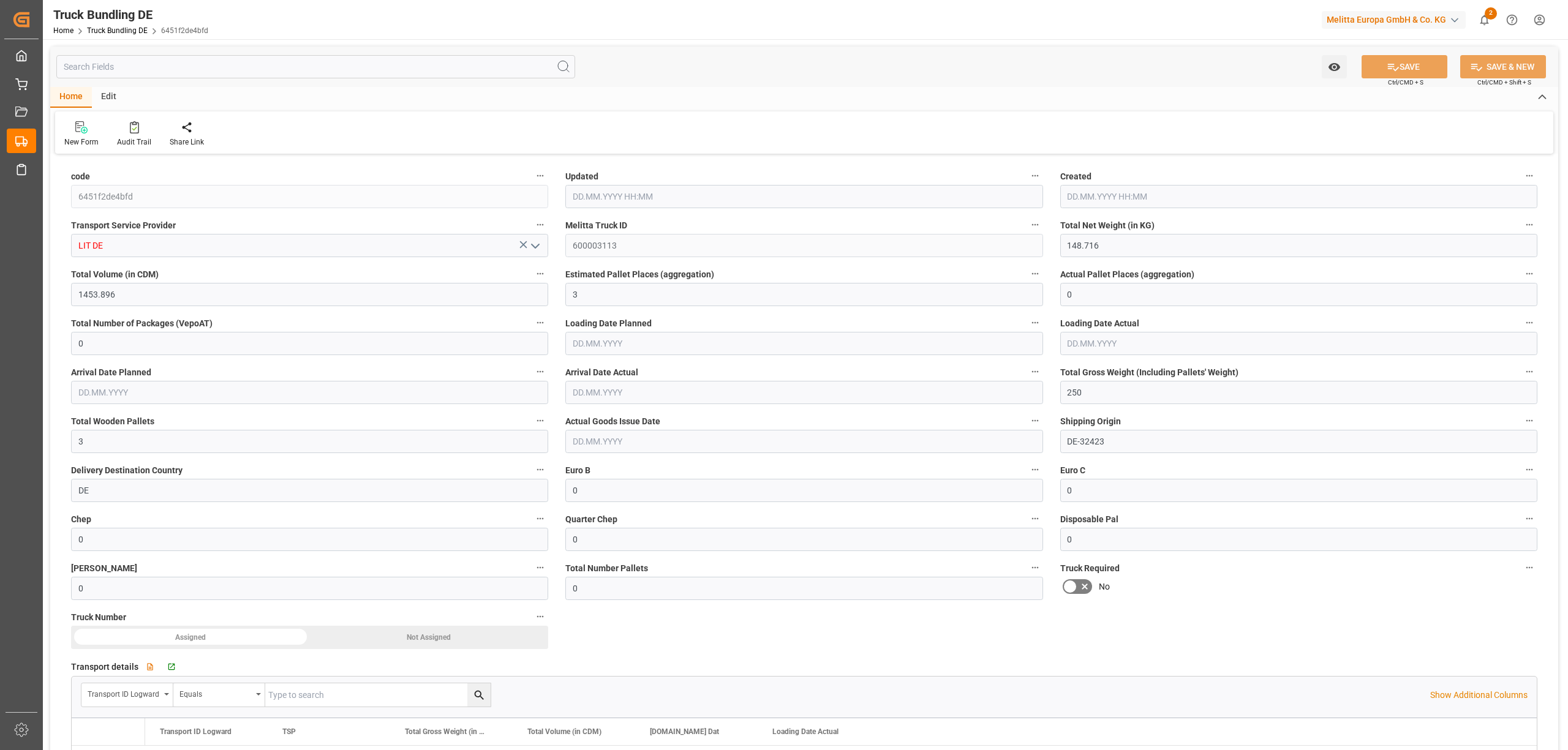
type input "[DATE]"
type input "06.10.2025"
type input "30.09.2025"
